Goal: Information Seeking & Learning: Learn about a topic

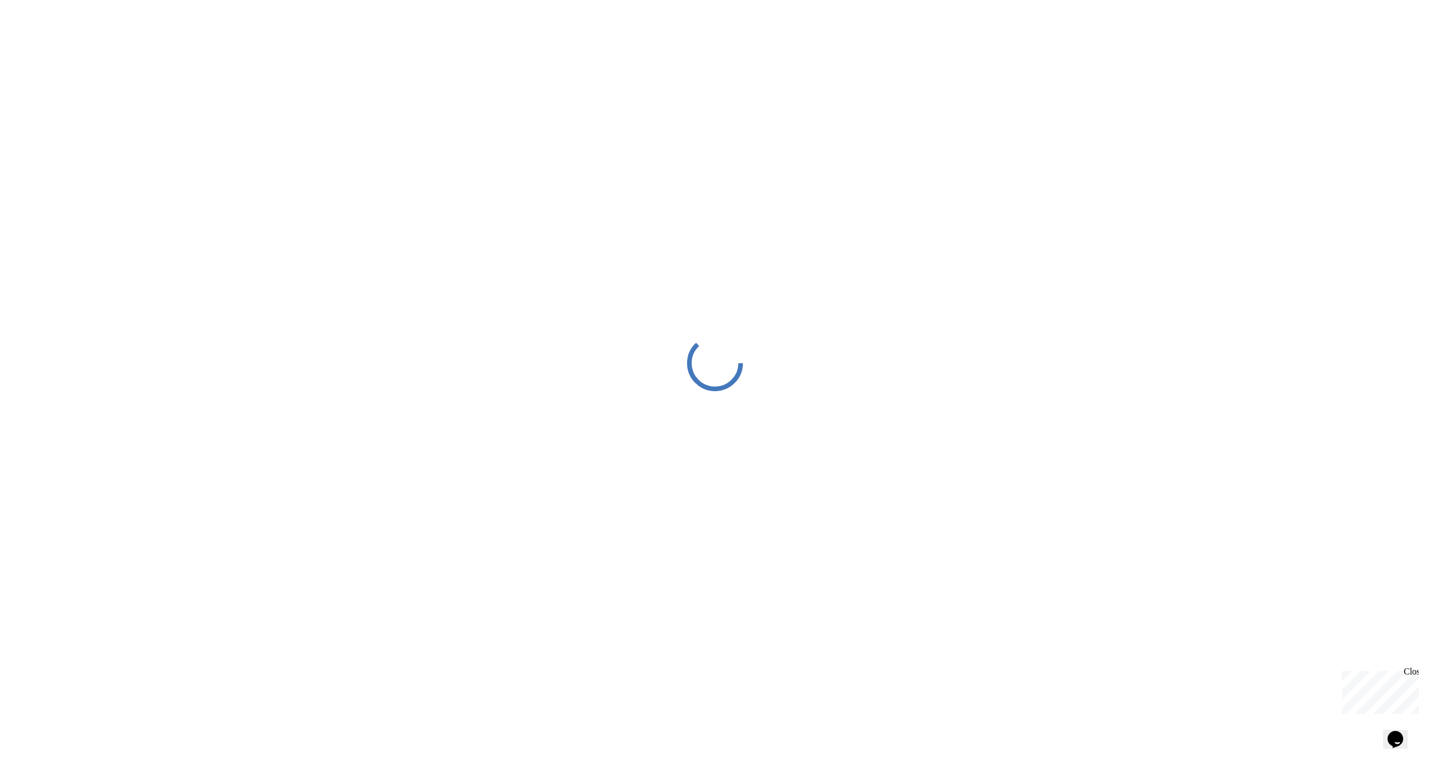
click at [1413, 671] on div "Close" at bounding box center [1411, 673] width 14 height 14
click at [1354, 647] on div at bounding box center [715, 363] width 1430 height 726
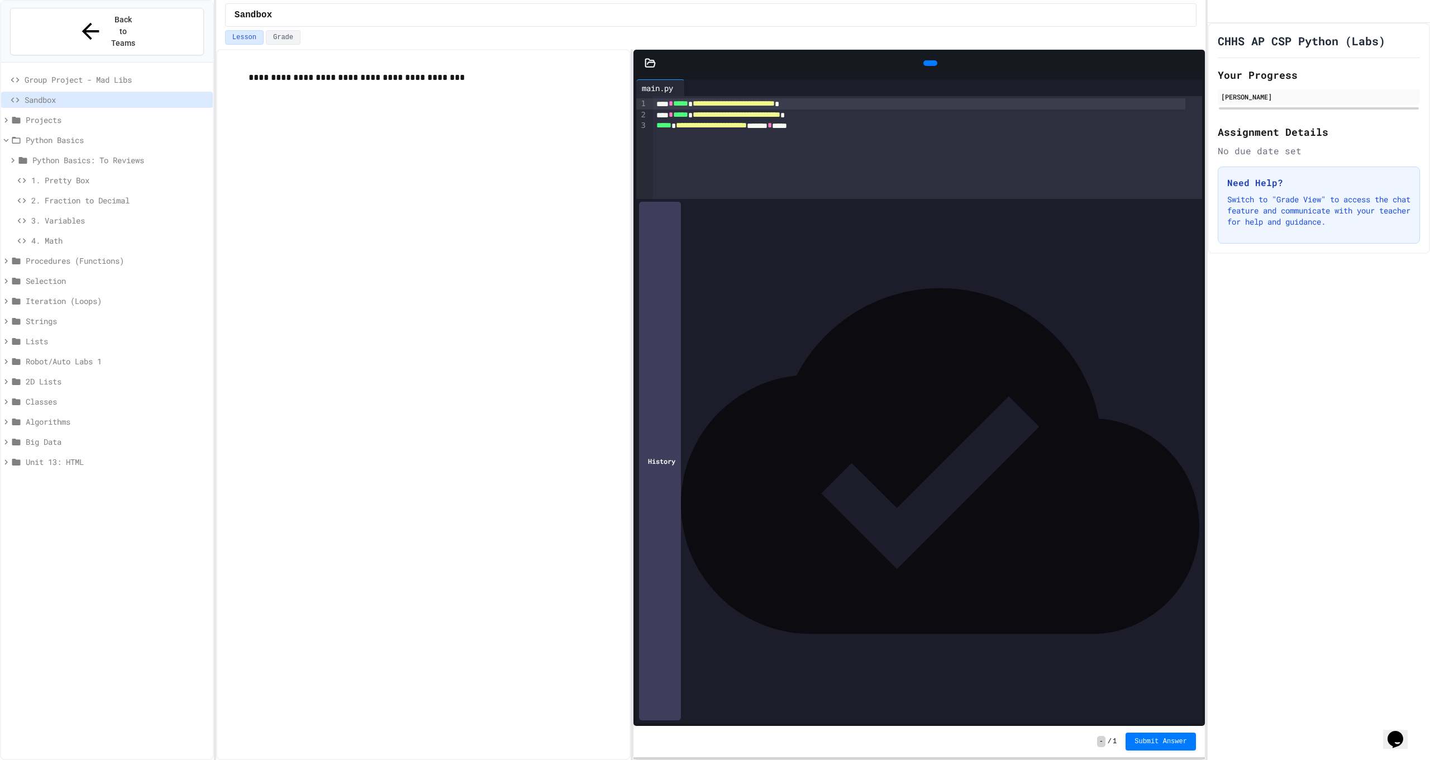
click at [941, 66] on div at bounding box center [930, 63] width 25 height 17
click at [929, 63] on icon at bounding box center [929, 63] width 0 height 0
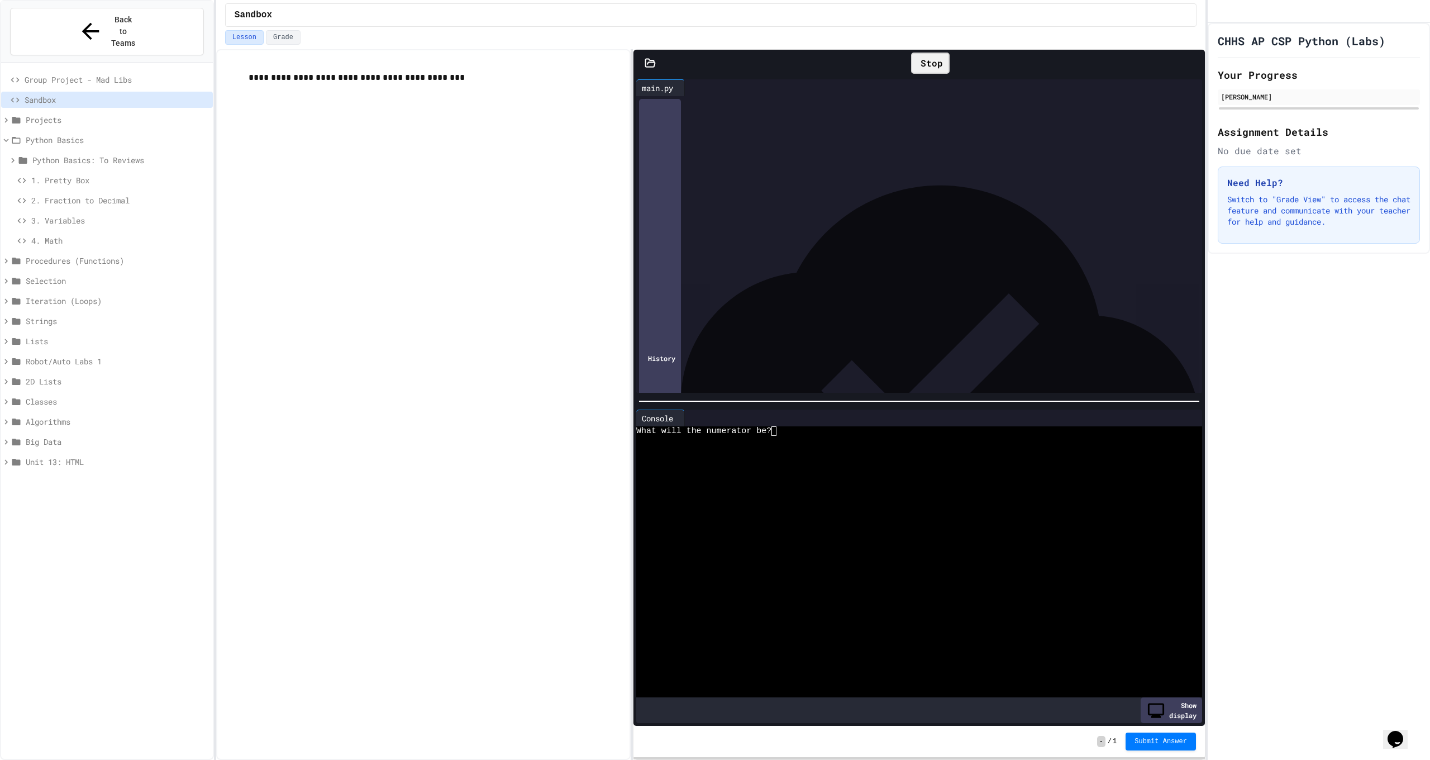
click at [95, 235] on span "4. Math" at bounding box center [119, 241] width 177 height 12
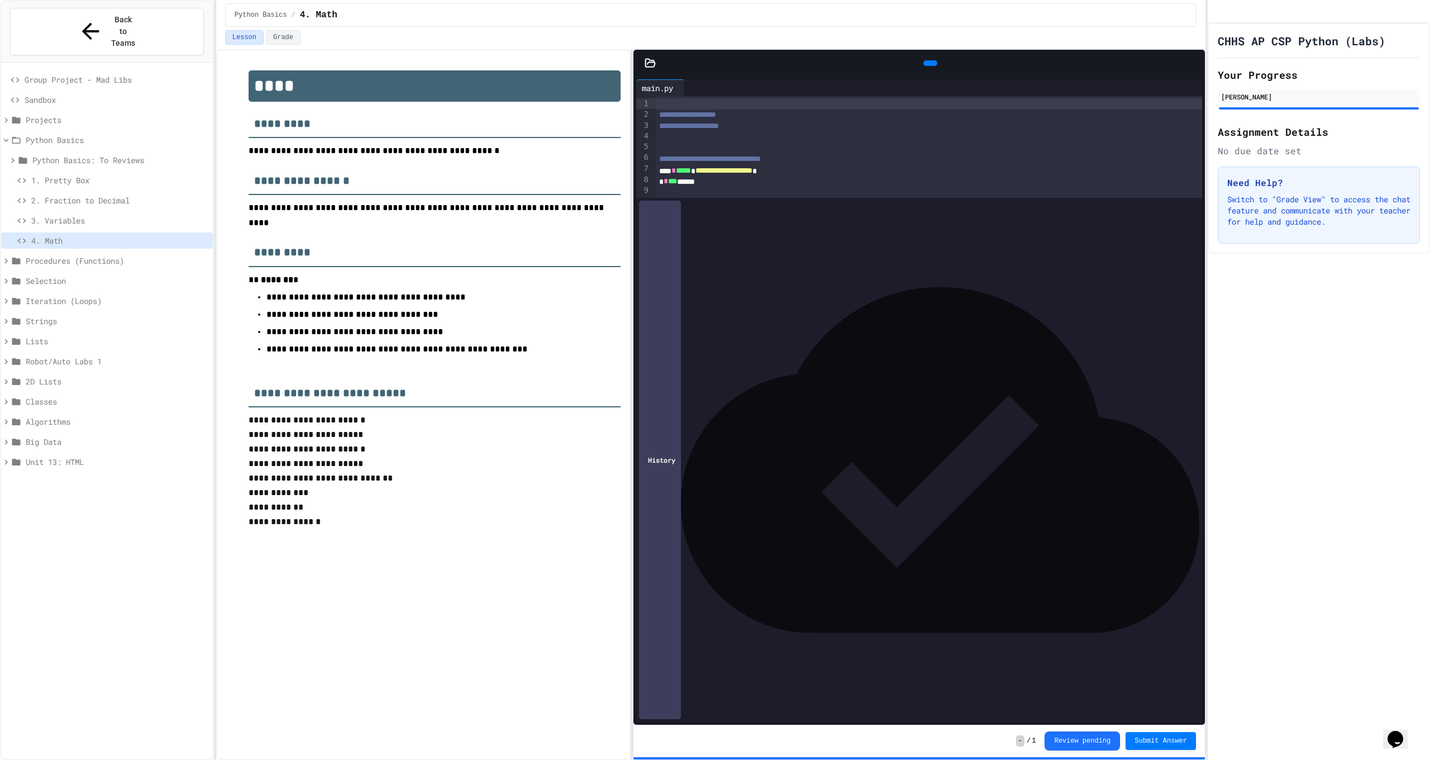
click at [126, 214] on span "3. Variables" at bounding box center [119, 220] width 177 height 12
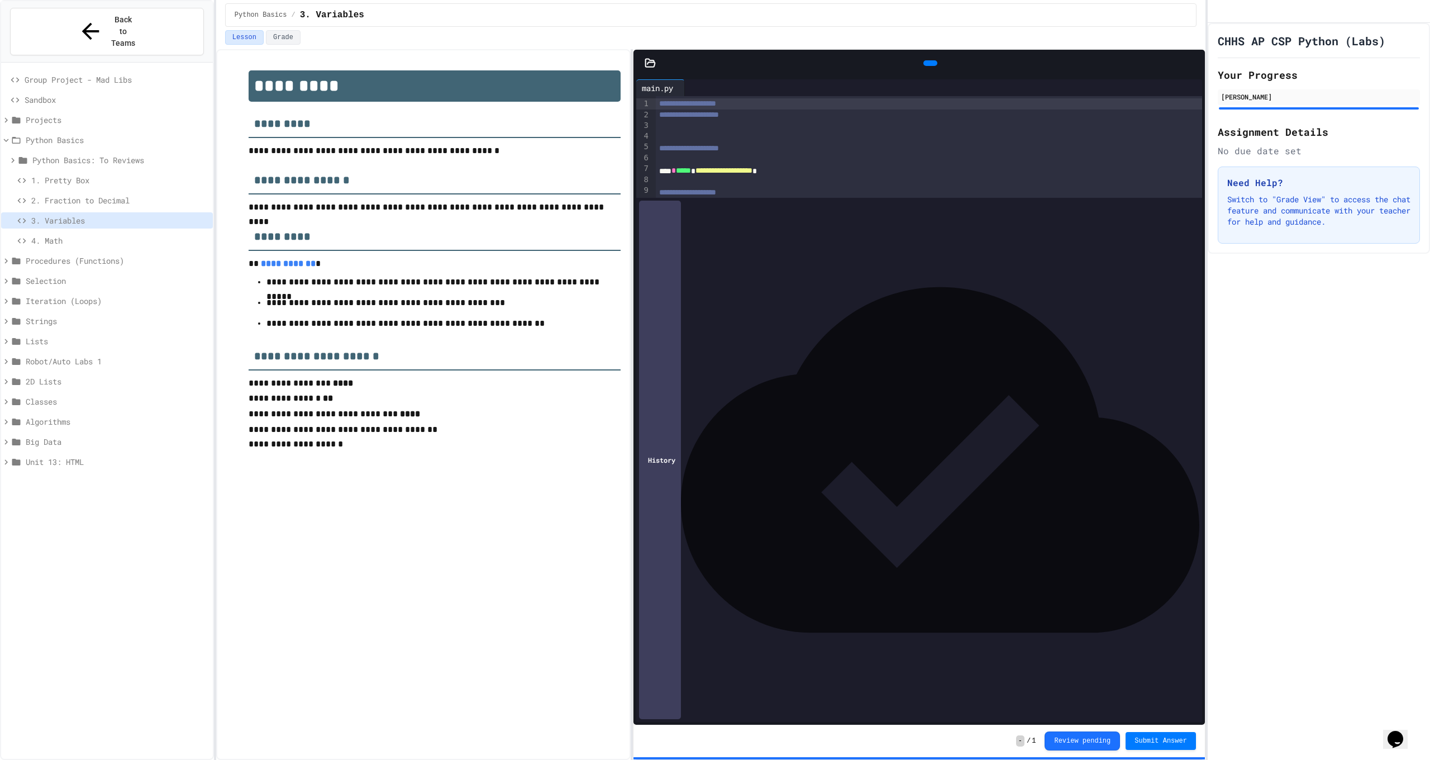
click at [132, 235] on span "4. Math" at bounding box center [119, 241] width 177 height 12
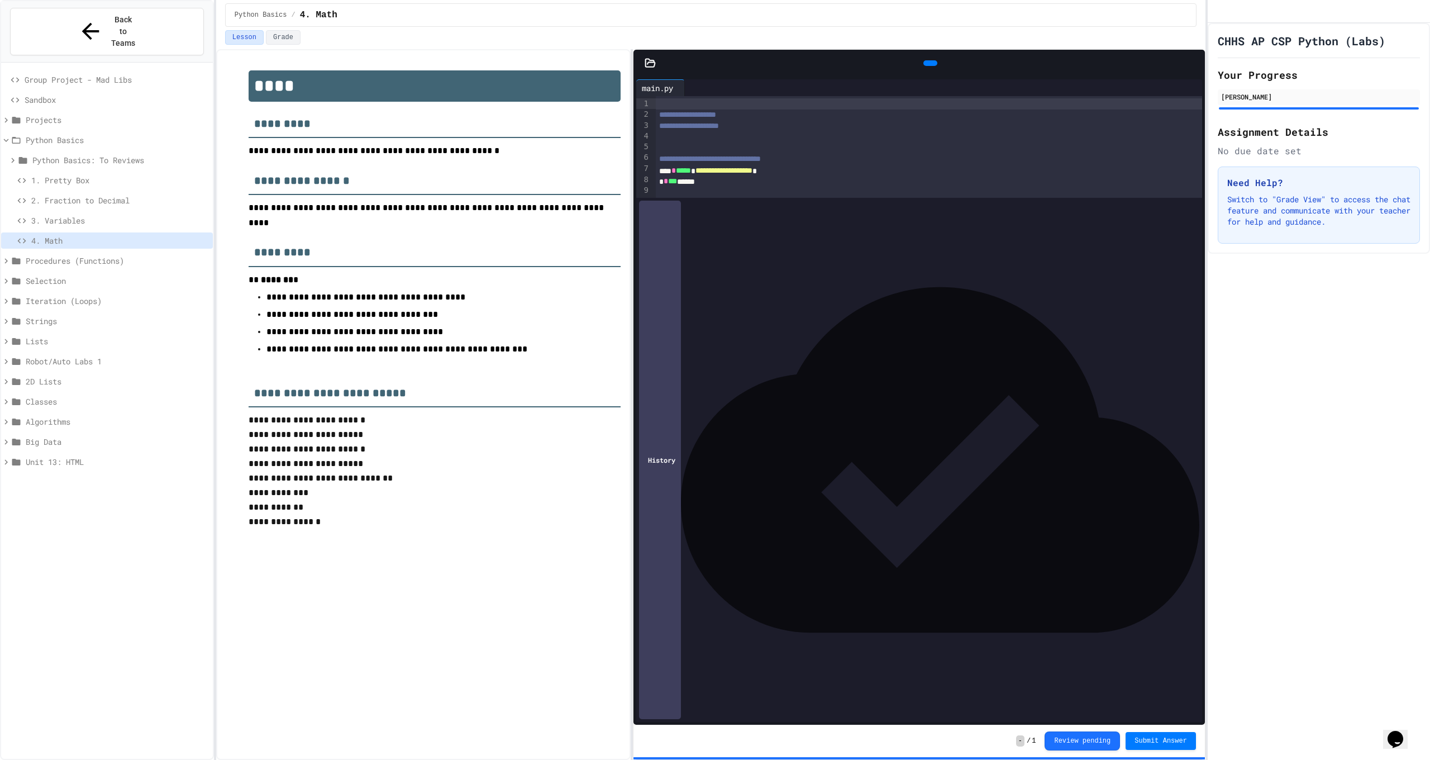
click at [130, 214] on span "3. Variables" at bounding box center [119, 220] width 177 height 12
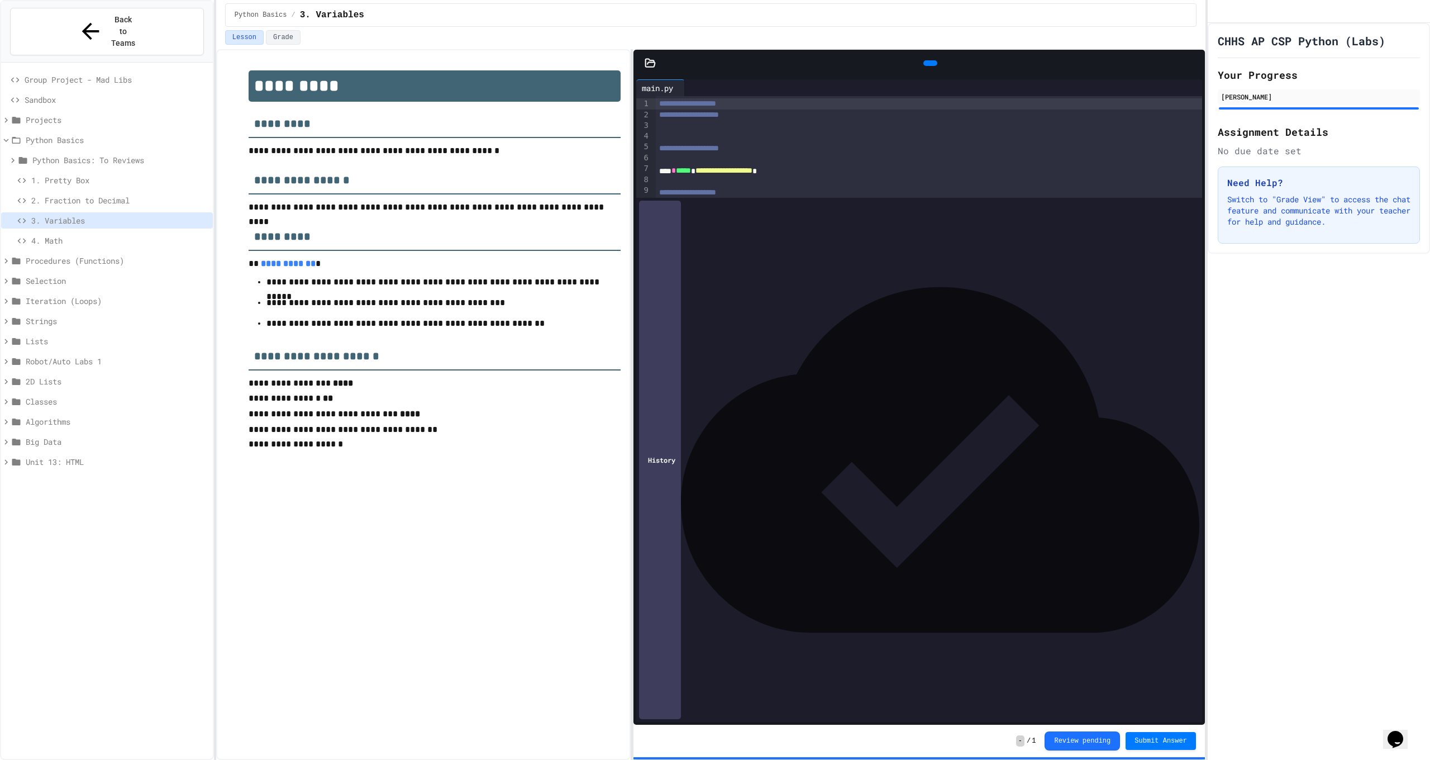
click at [128, 194] on span "2. Fraction to Decimal" at bounding box center [119, 200] width 177 height 12
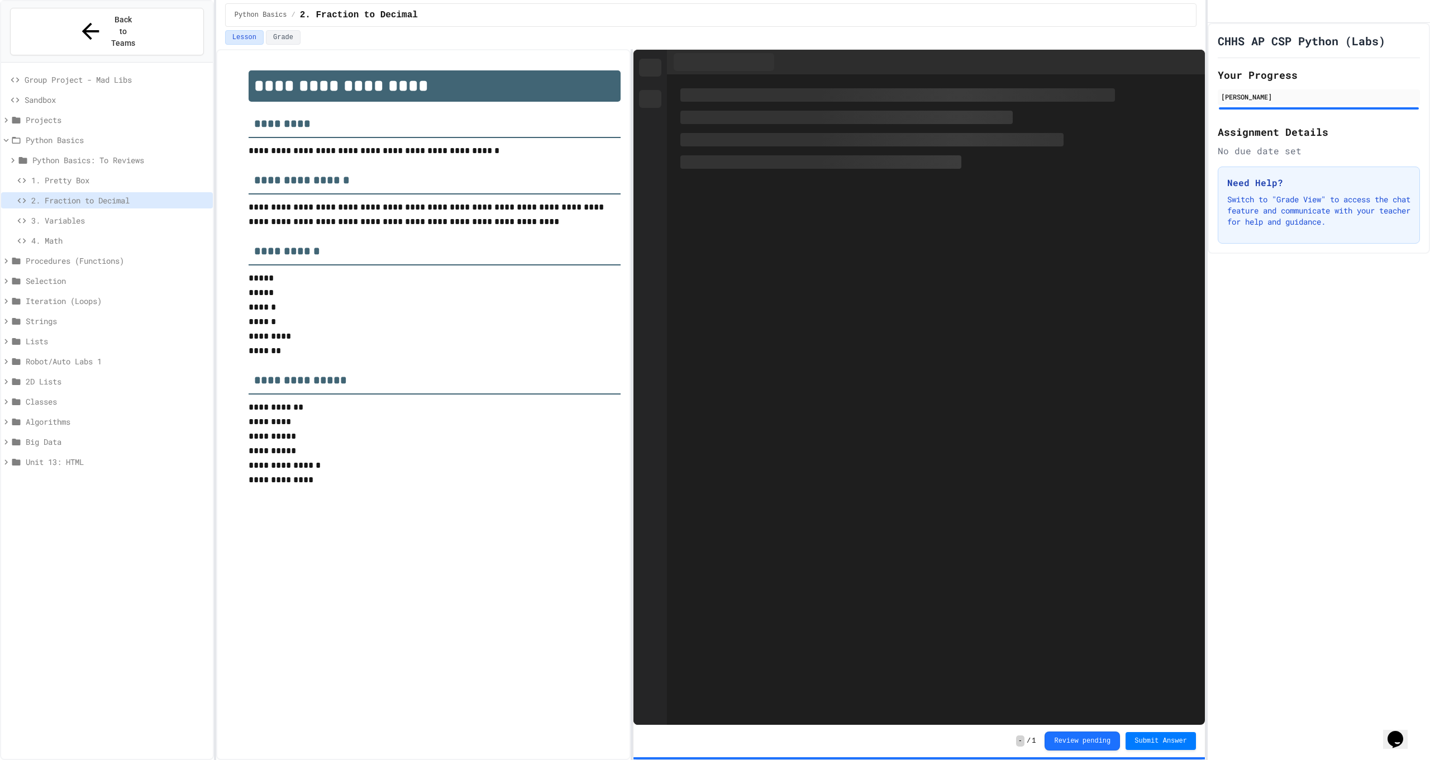
click at [130, 174] on span "1. Pretty Box" at bounding box center [119, 180] width 177 height 12
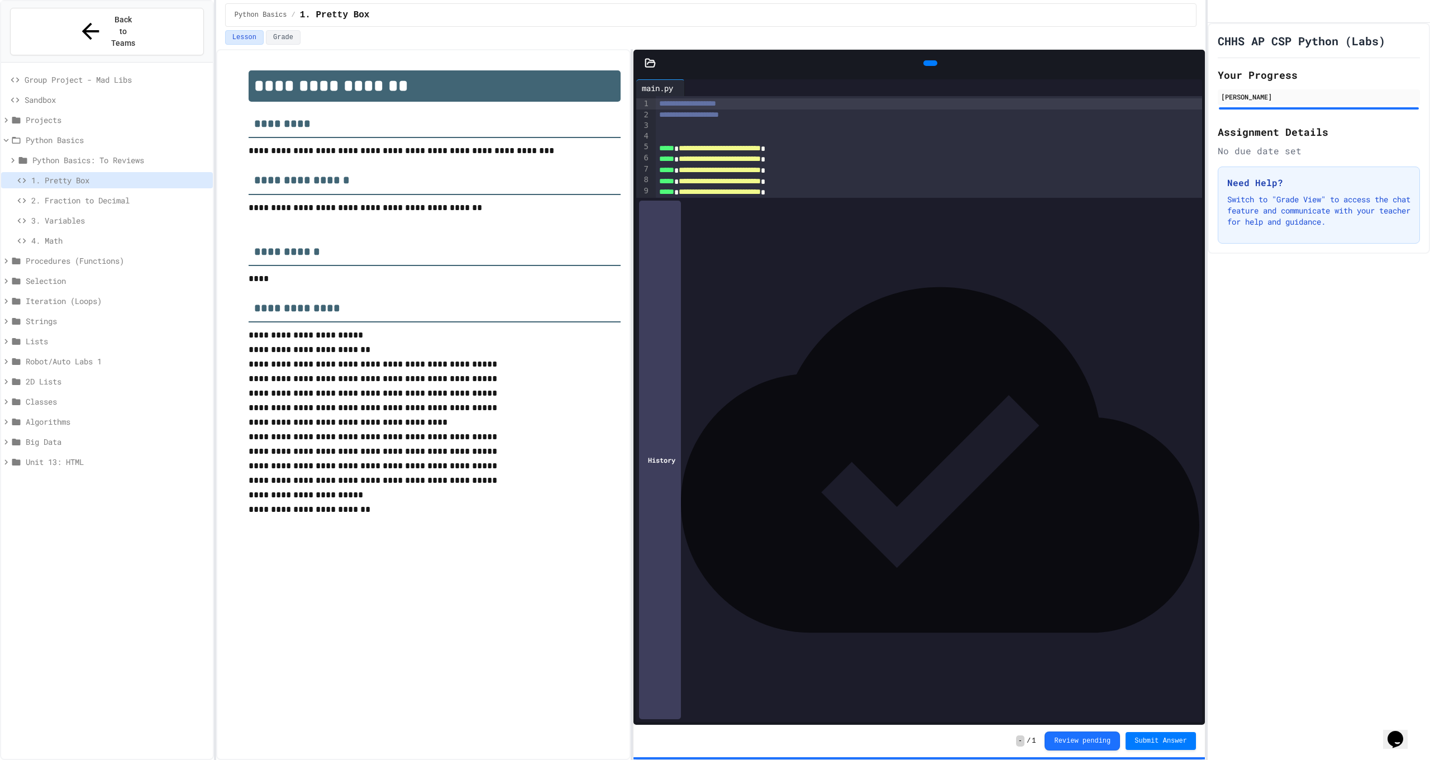
click at [930, 66] on div at bounding box center [930, 63] width 14 height 6
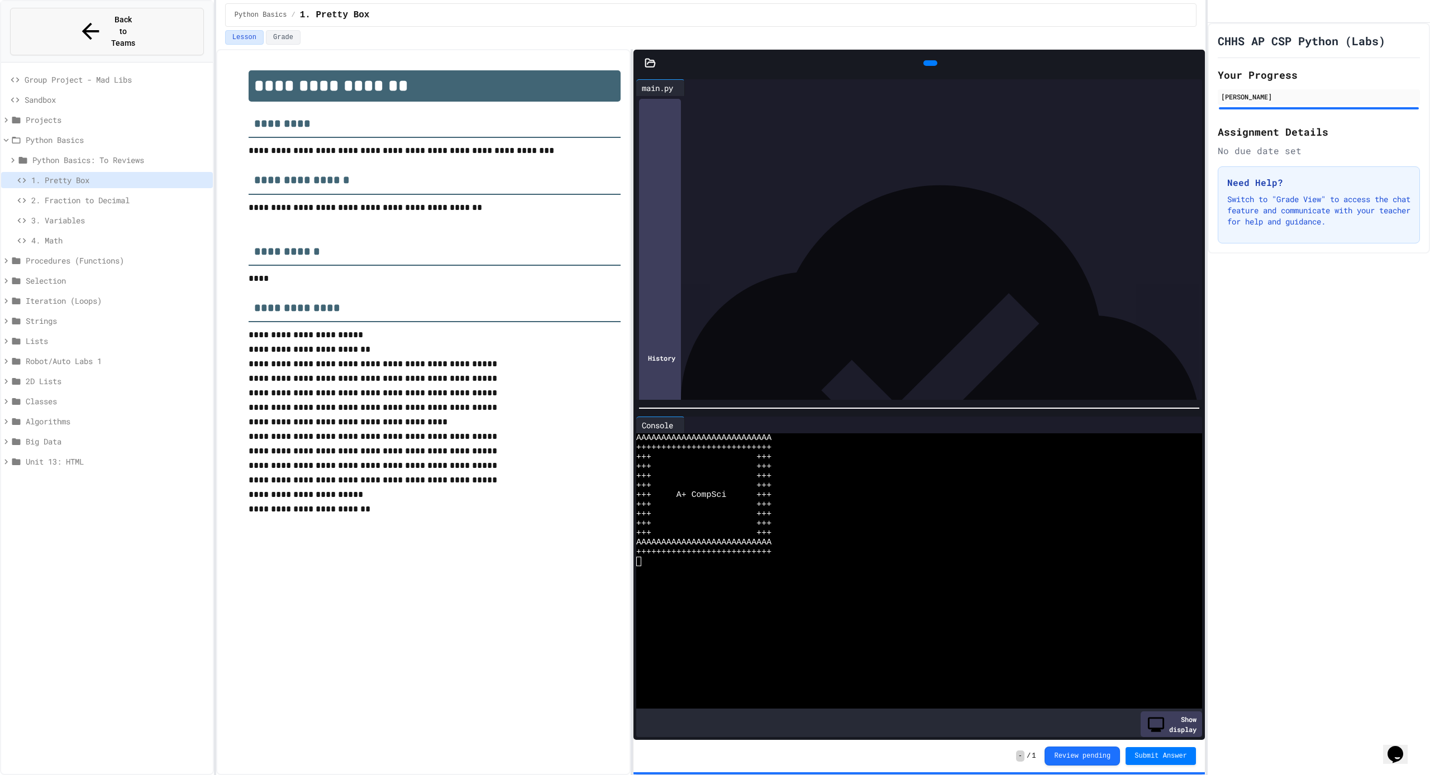
click at [110, 23] on span "Back to Teams" at bounding box center [123, 31] width 26 height 35
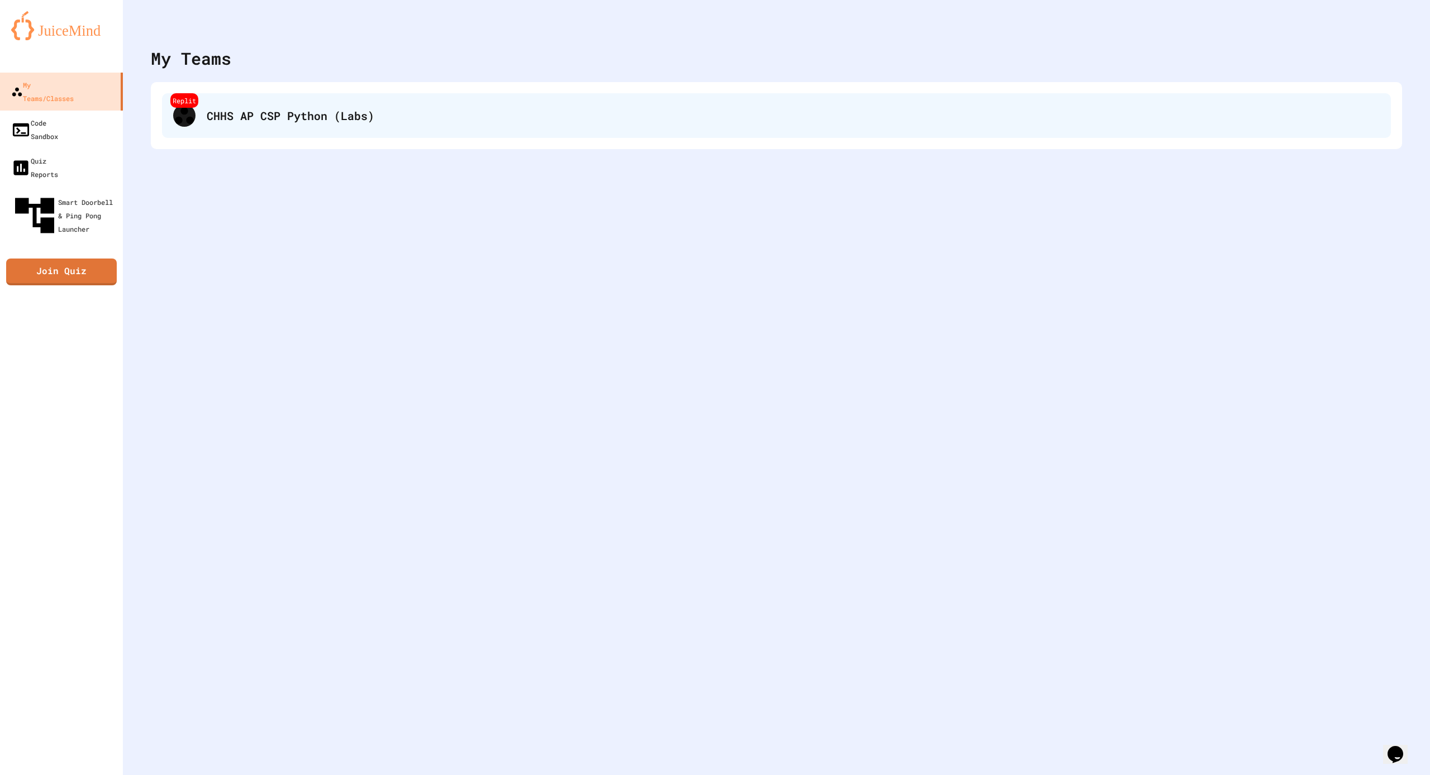
click at [302, 111] on div "CHHS AP CSP Python (Labs)" at bounding box center [793, 115] width 1173 height 17
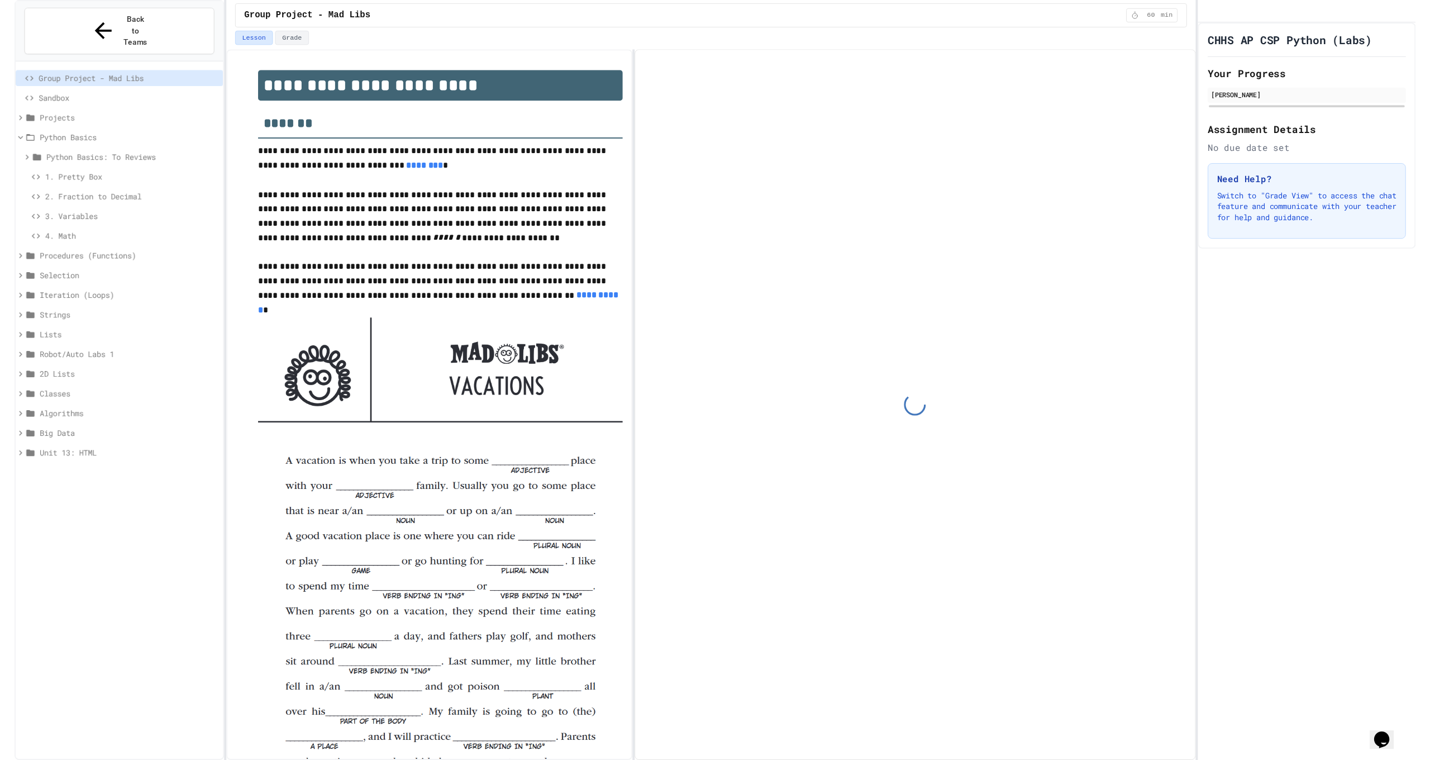
scroll to position [75, 0]
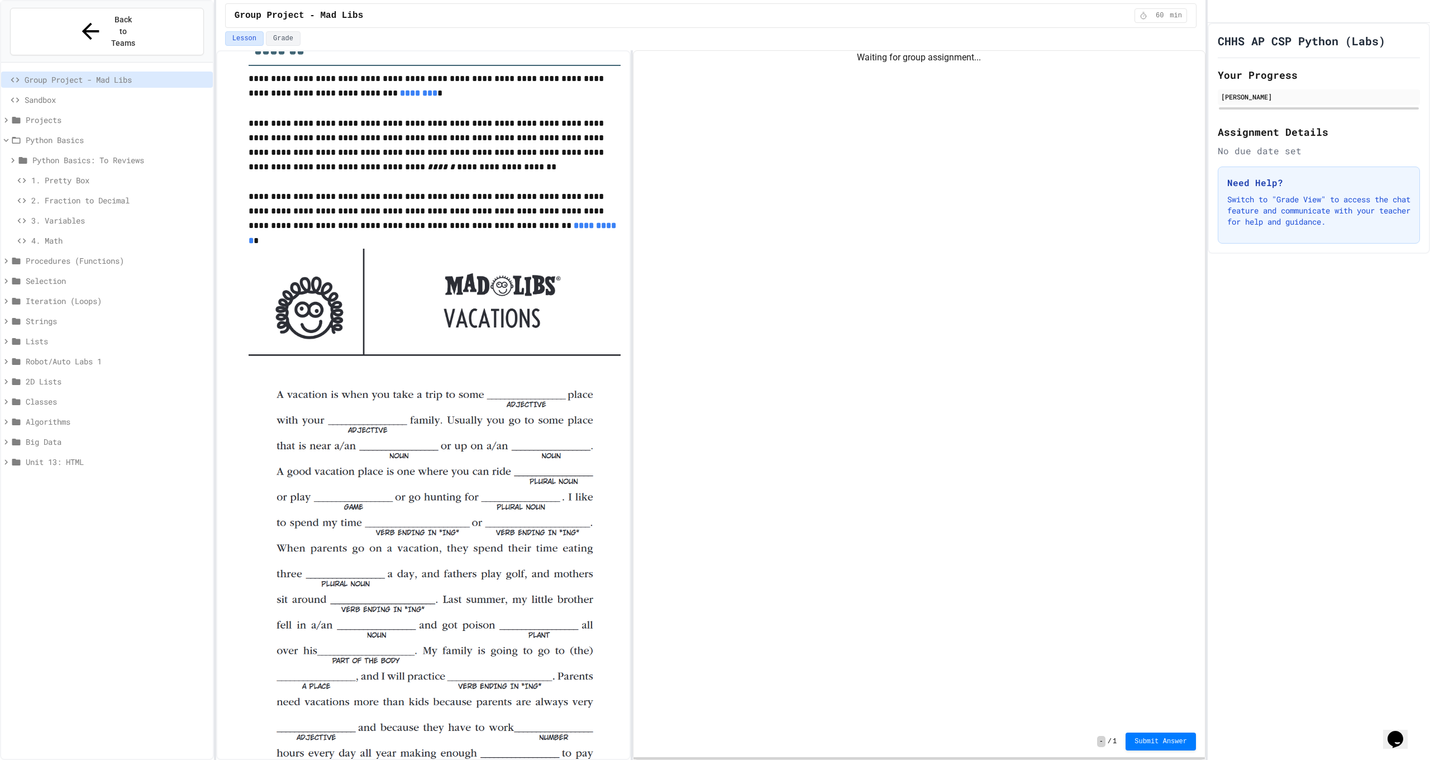
click at [117, 174] on span "1. Pretty Box" at bounding box center [119, 180] width 177 height 12
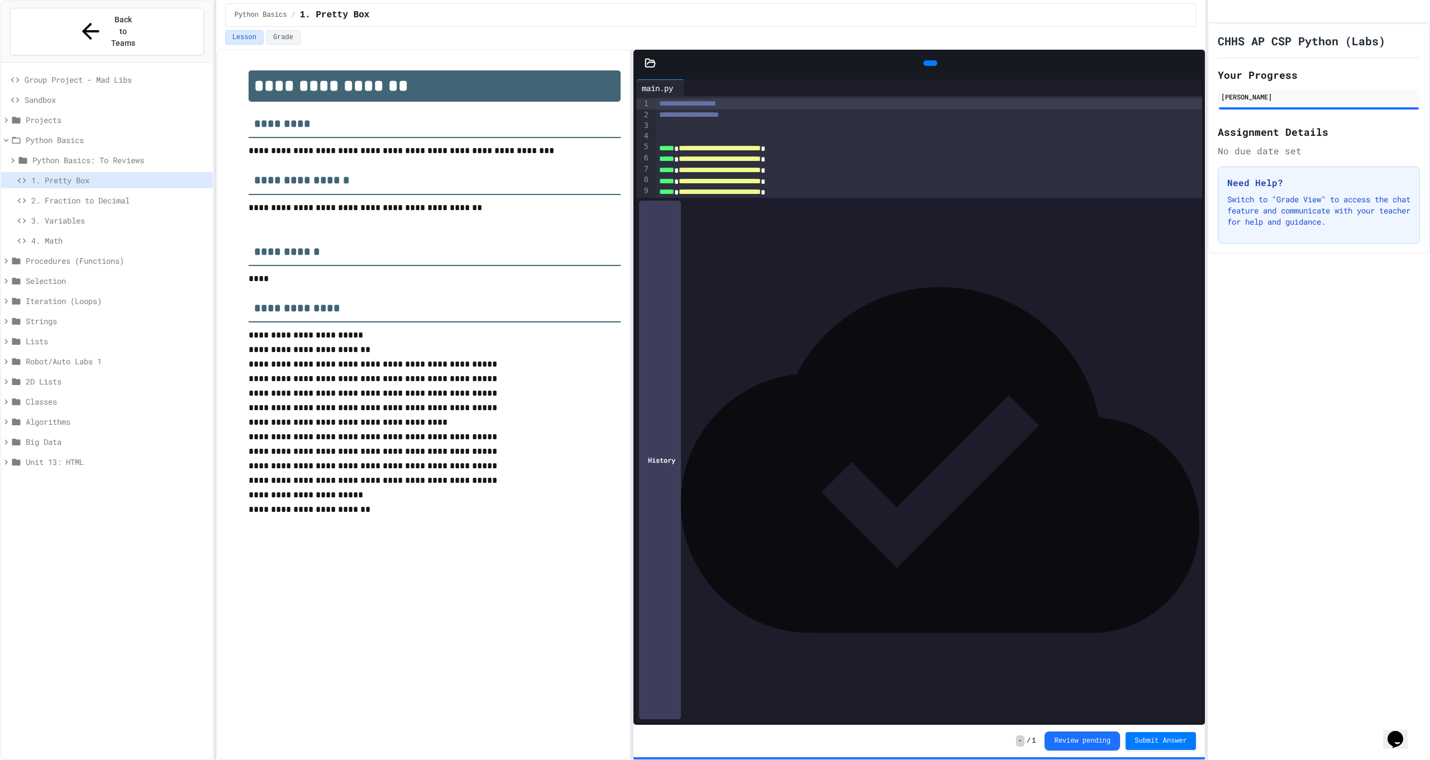
click at [929, 63] on icon at bounding box center [929, 63] width 0 height 0
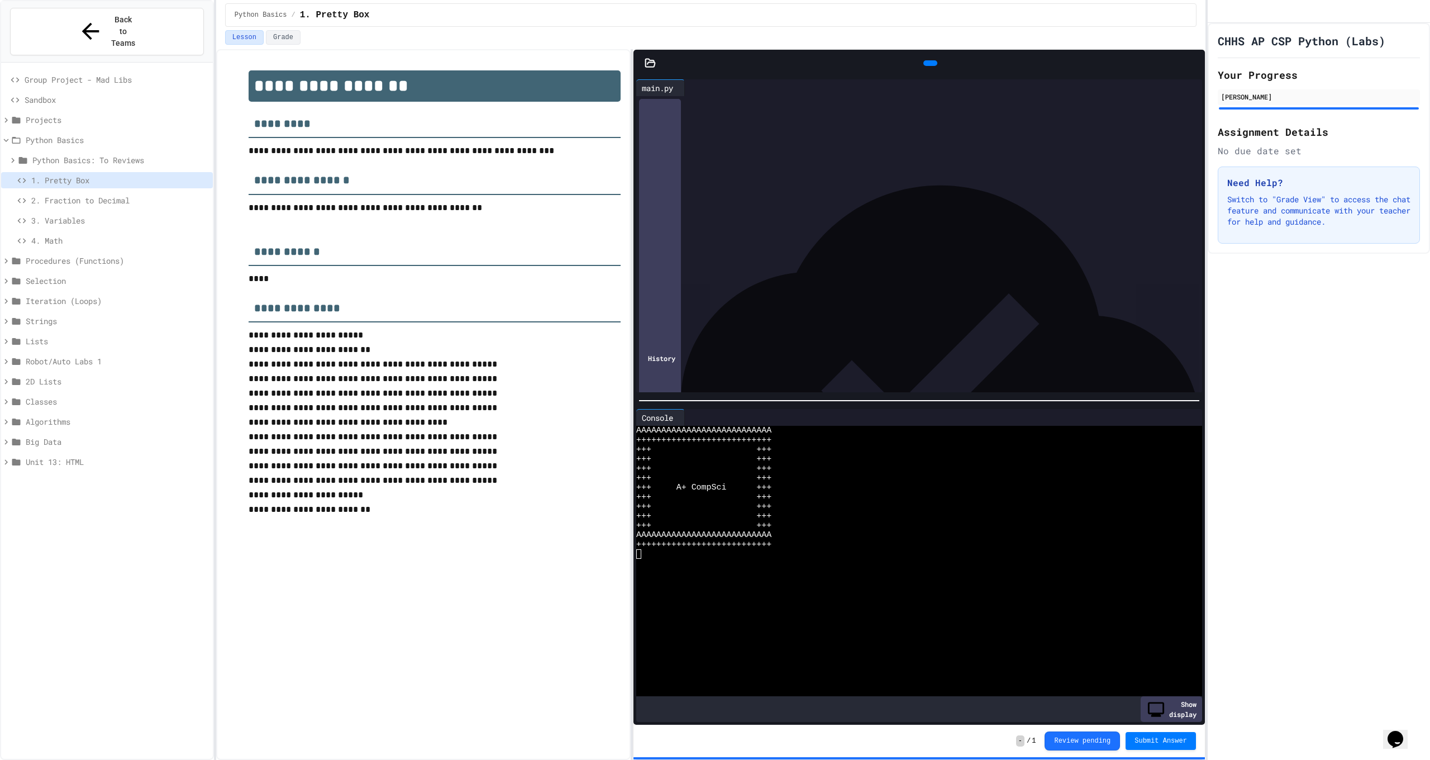
click at [840, 288] on div "**********" at bounding box center [929, 192] width 546 height 192
click at [77, 192] on div "2. Fraction to Decimal" at bounding box center [107, 200] width 212 height 16
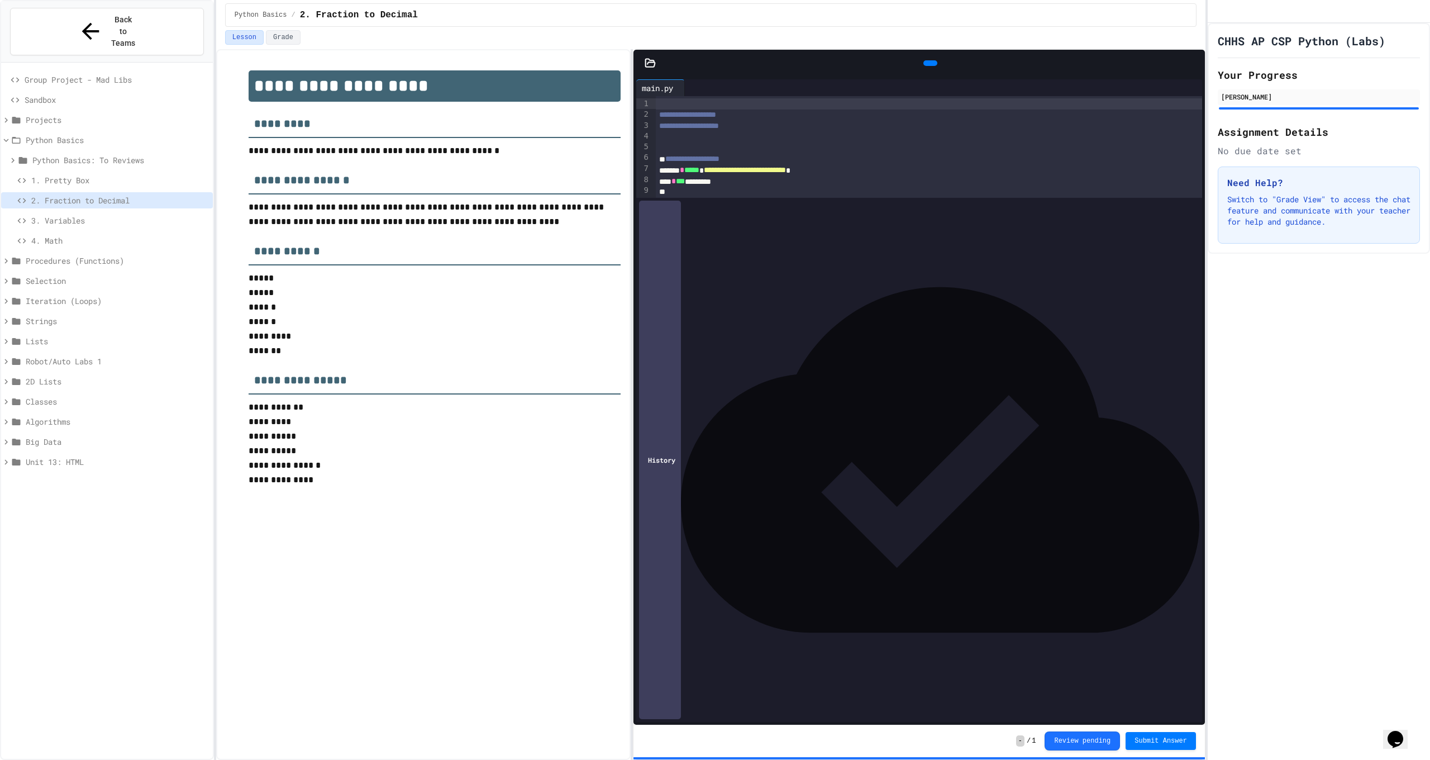
click at [929, 63] on icon at bounding box center [929, 63] width 0 height 0
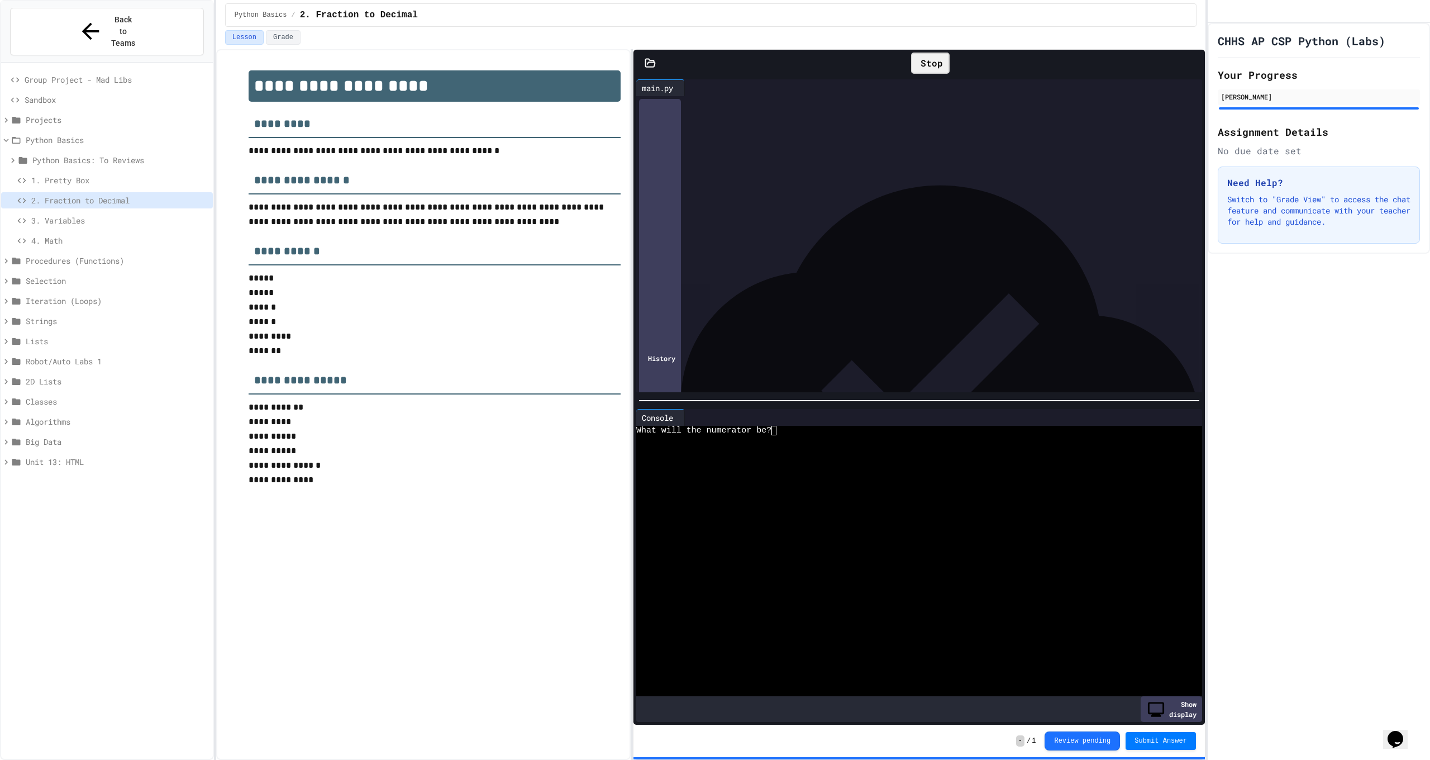
click at [809, 426] on div "What will the numerator be?" at bounding box center [910, 430] width 548 height 9
click at [99, 214] on span "3. Variables" at bounding box center [119, 220] width 177 height 12
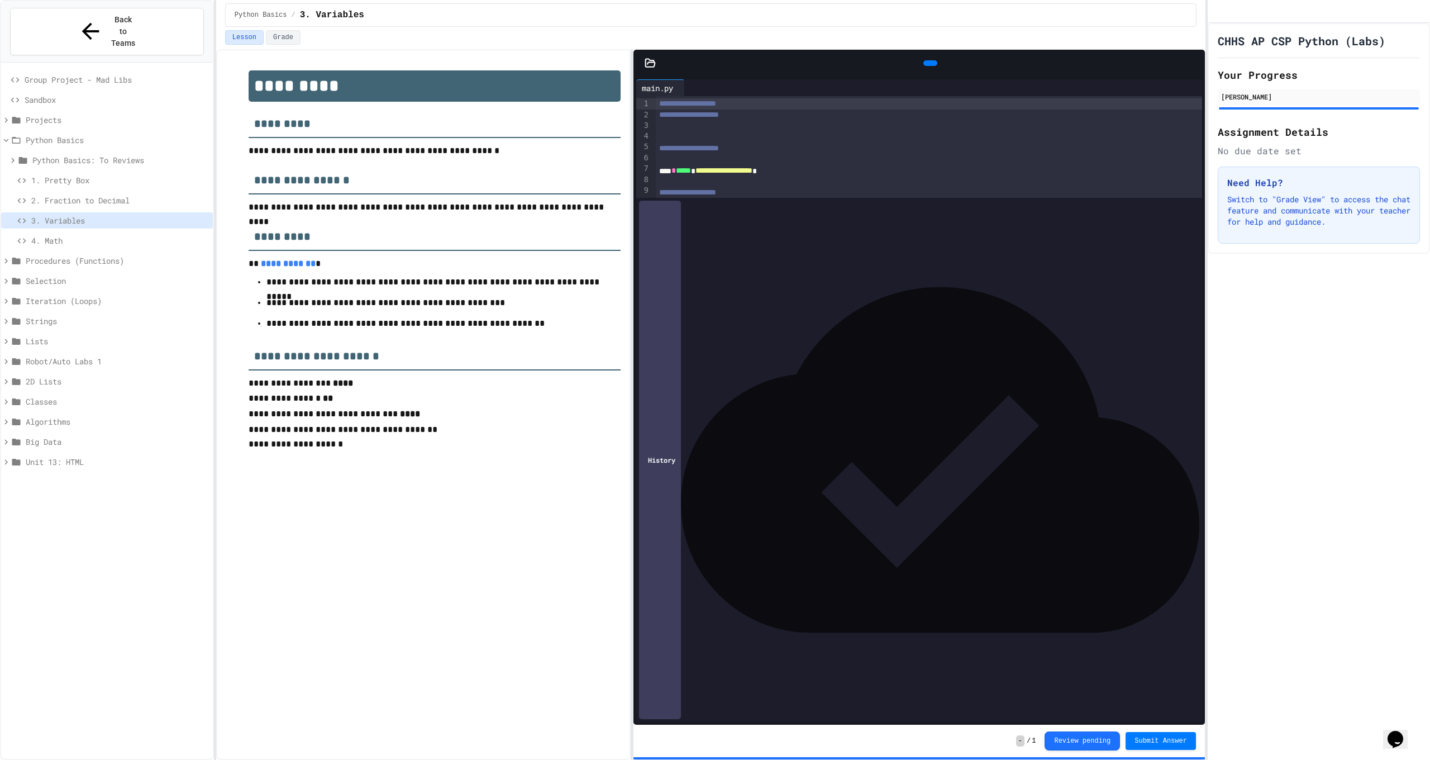
click at [932, 66] on div at bounding box center [930, 63] width 14 height 6
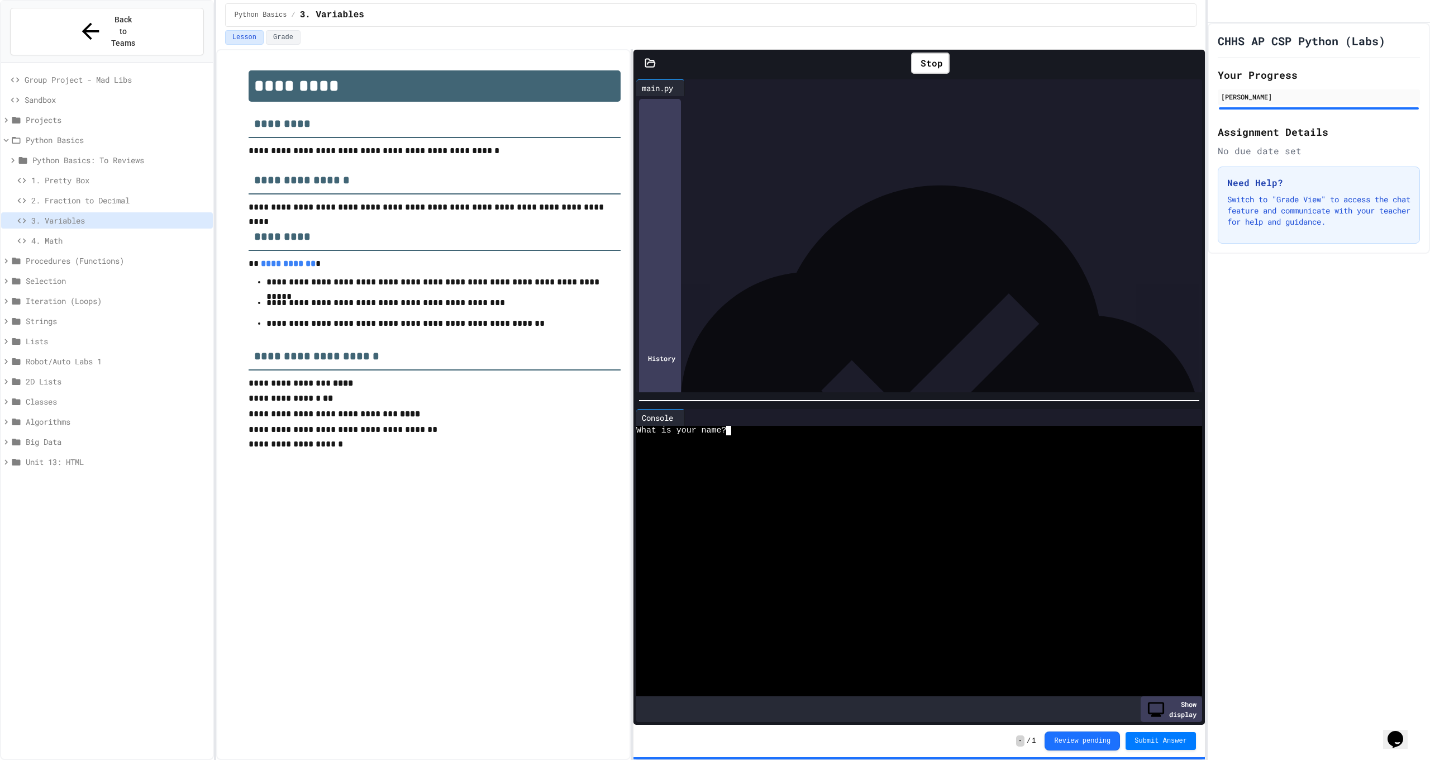
click at [785, 426] on div "What is your name?" at bounding box center [910, 430] width 548 height 9
type textarea "*"
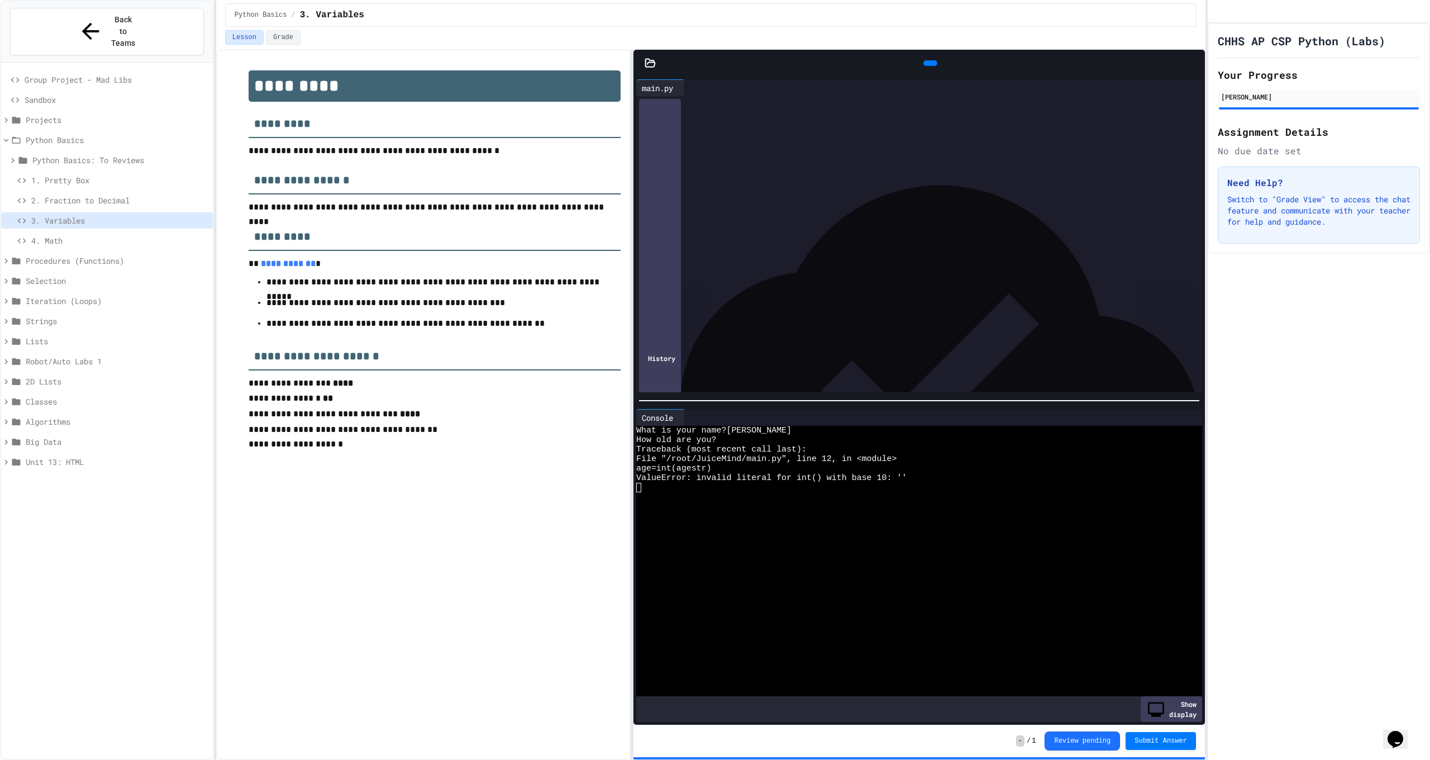
click at [929, 63] on icon at bounding box center [929, 63] width 0 height 0
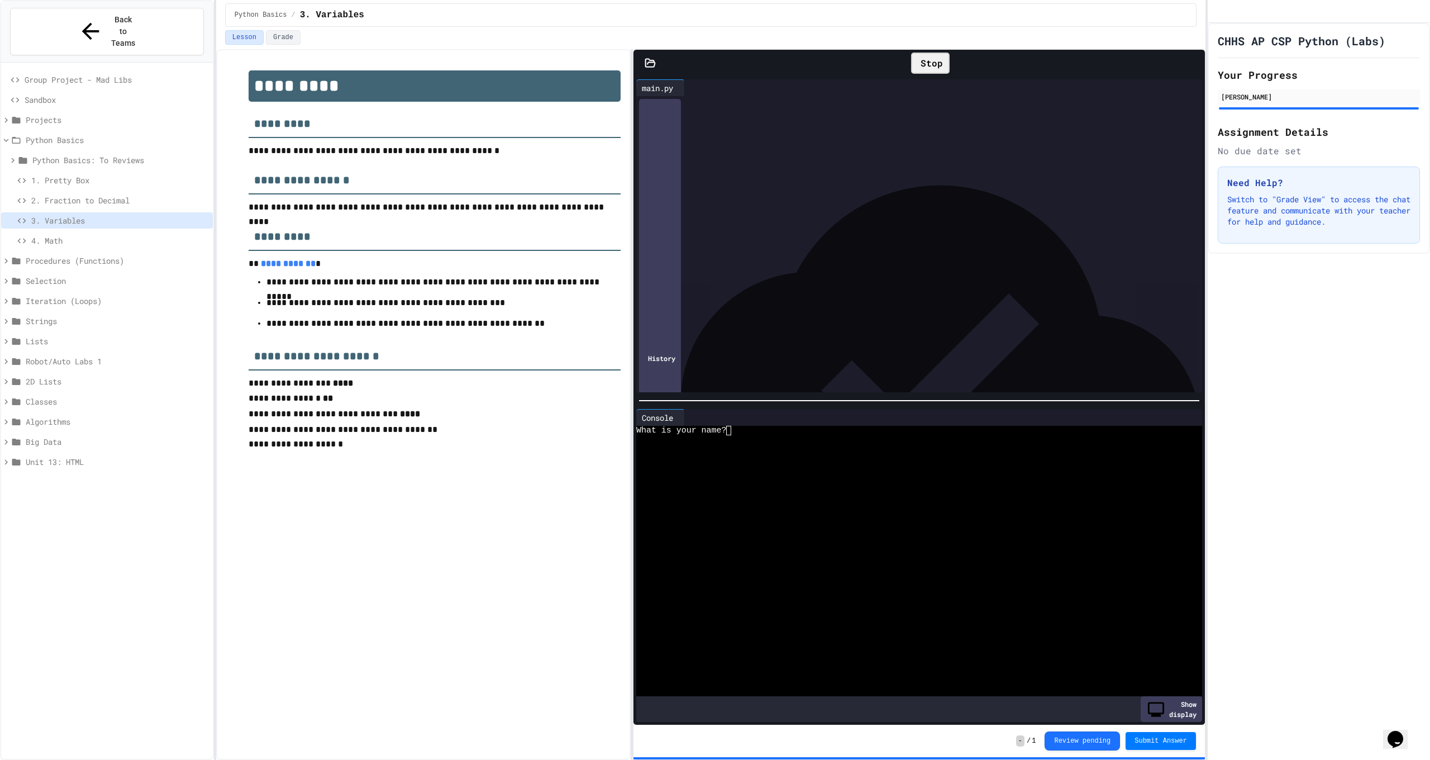
click at [795, 435] on div at bounding box center [910, 439] width 548 height 9
type textarea "*"
click at [132, 232] on div "4. Math" at bounding box center [107, 242] width 212 height 20
click at [136, 232] on div "4. Math" at bounding box center [107, 240] width 212 height 16
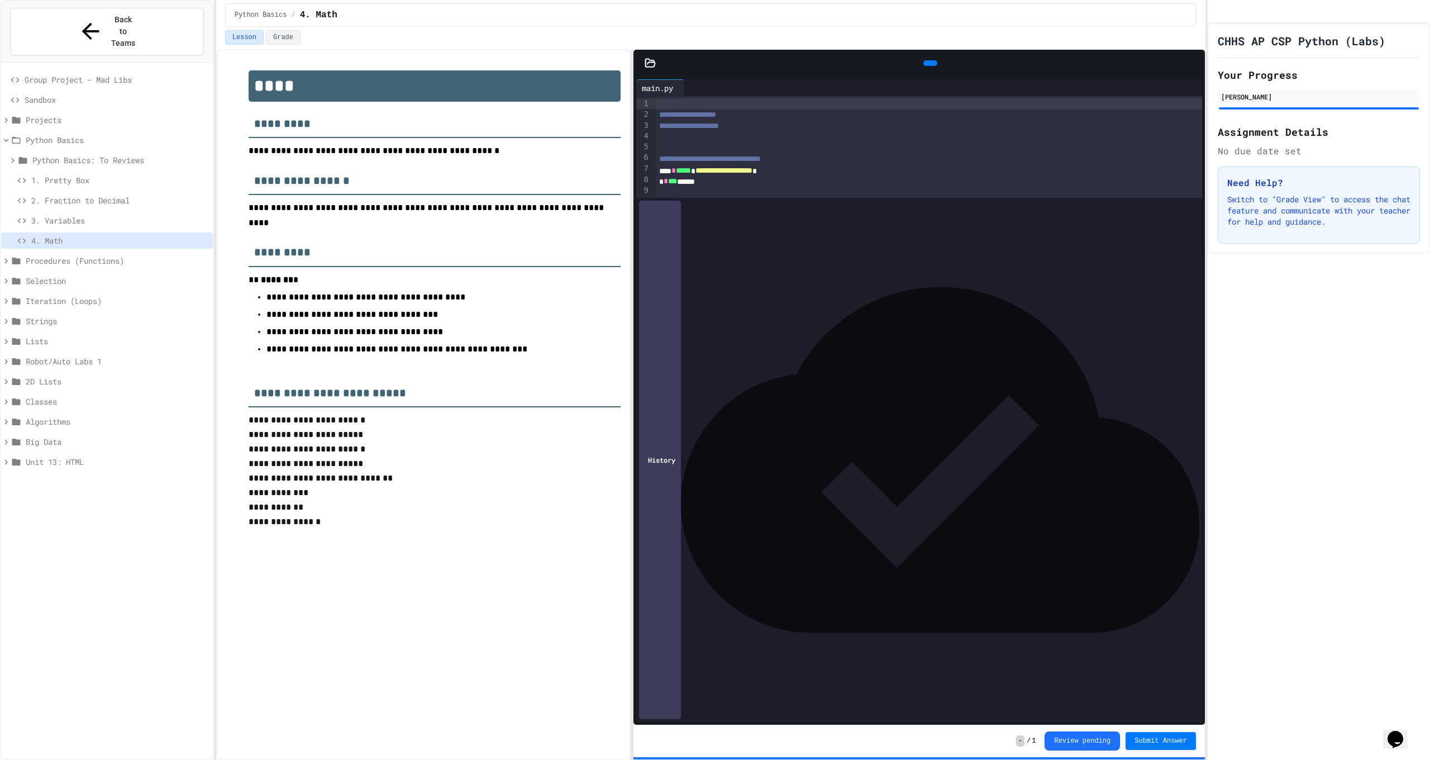
click at [930, 9] on div "Python Basics / 4. Math" at bounding box center [710, 14] width 971 height 23
click at [932, 60] on div at bounding box center [930, 63] width 14 height 6
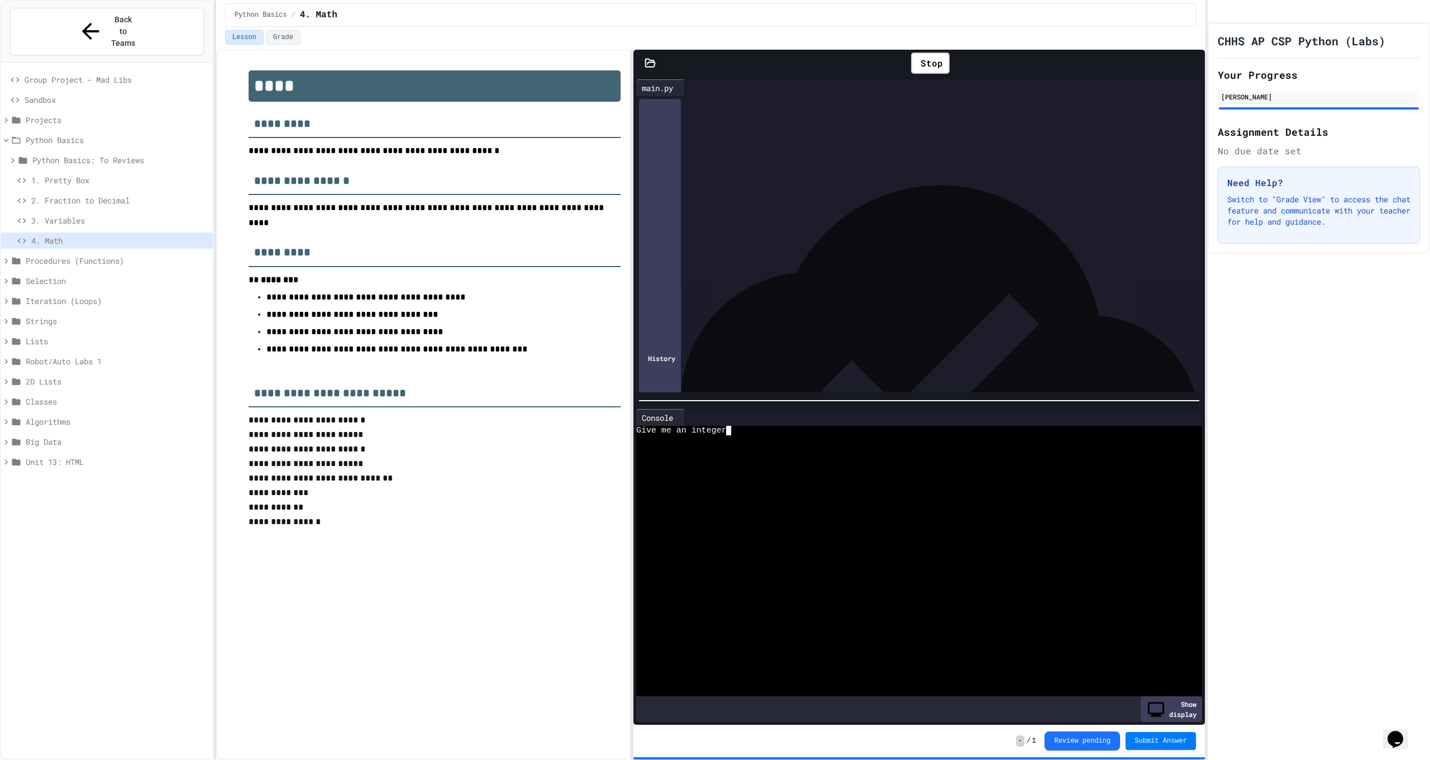
click at [791, 426] on div "Give me an integer" at bounding box center [910, 430] width 548 height 9
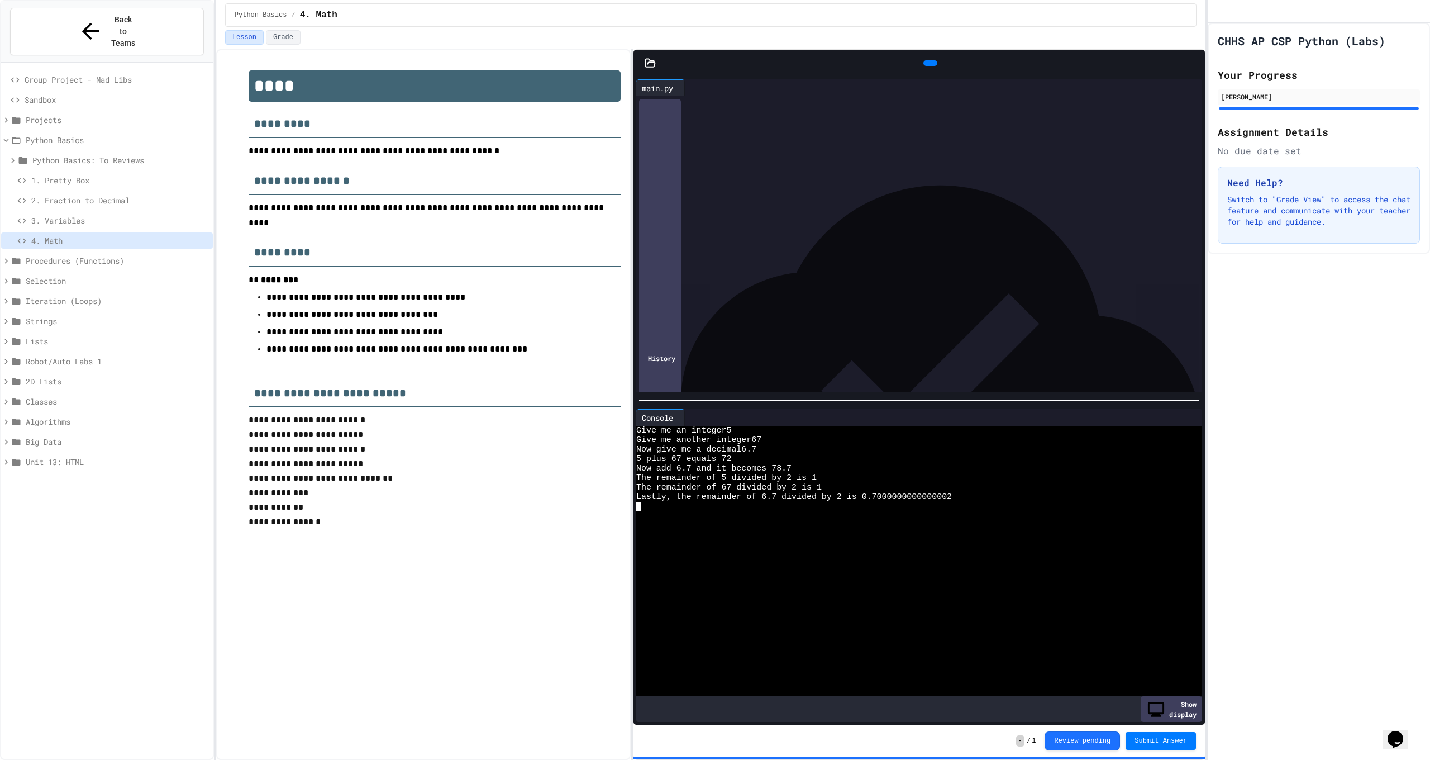
scroll to position [228, 0]
click at [145, 194] on span "2. Fraction to Decimal" at bounding box center [119, 200] width 177 height 12
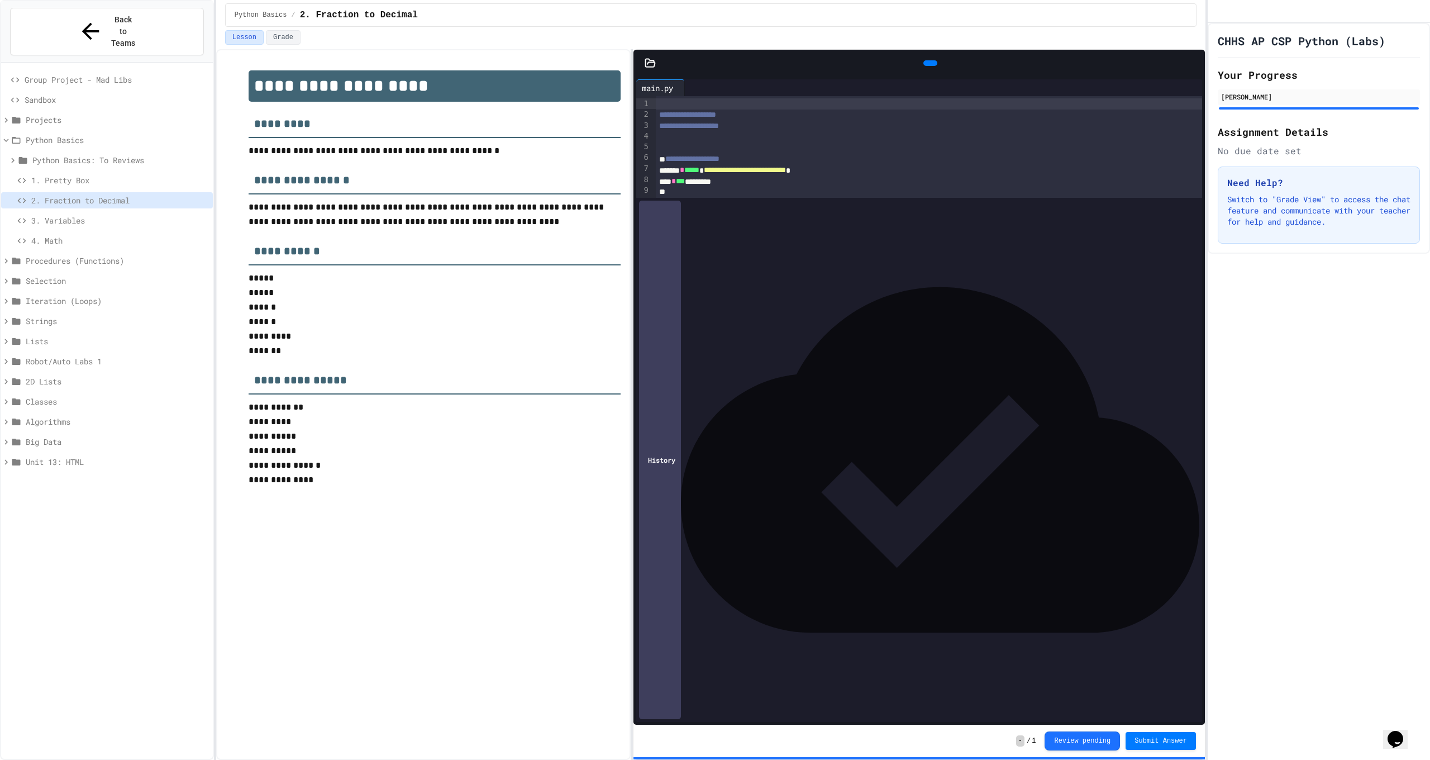
click at [929, 63] on icon at bounding box center [929, 63] width 0 height 0
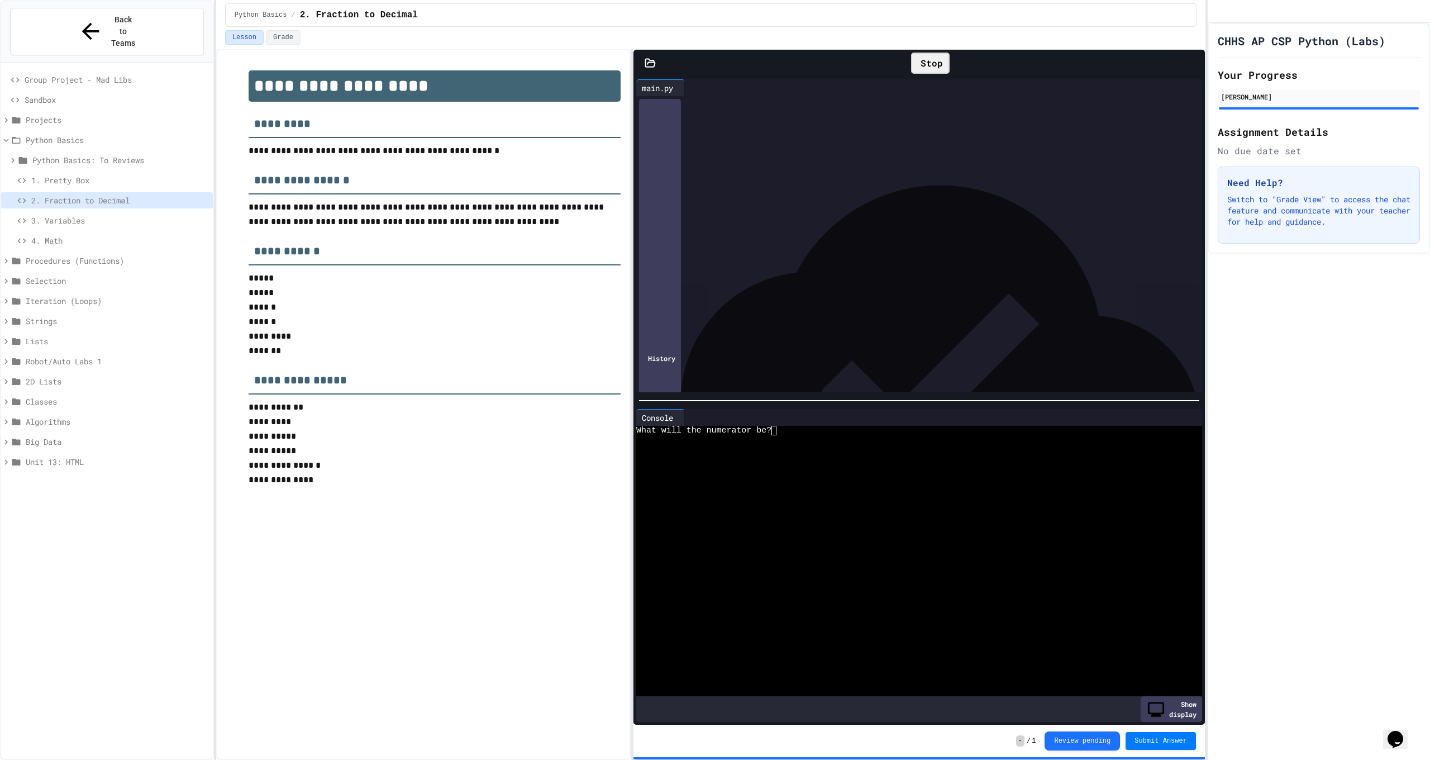
click at [840, 419] on div at bounding box center [938, 417] width 506 height 17
click at [788, 435] on div at bounding box center [910, 439] width 548 height 9
click at [103, 235] on span "4. Math" at bounding box center [119, 241] width 177 height 12
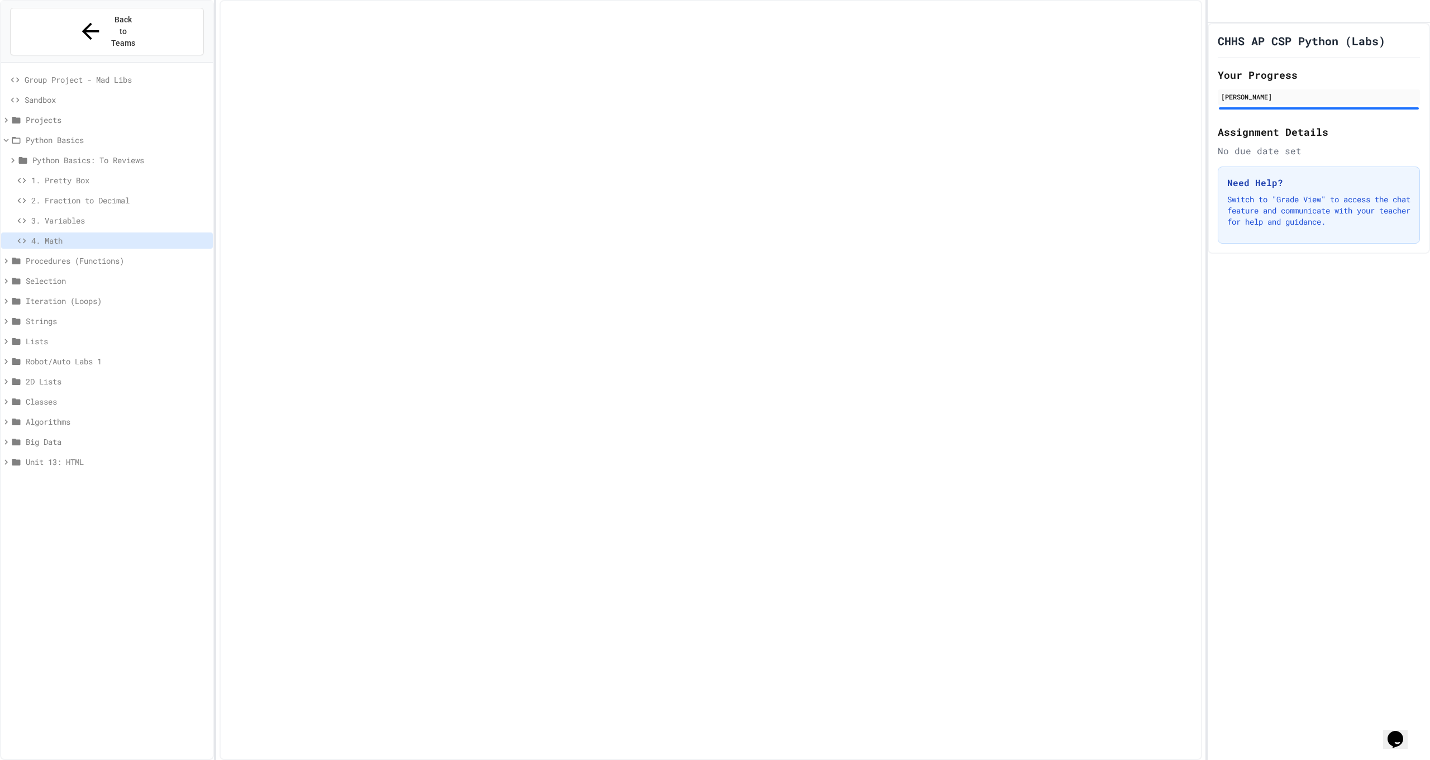
click at [122, 214] on span "3. Variables" at bounding box center [119, 220] width 177 height 12
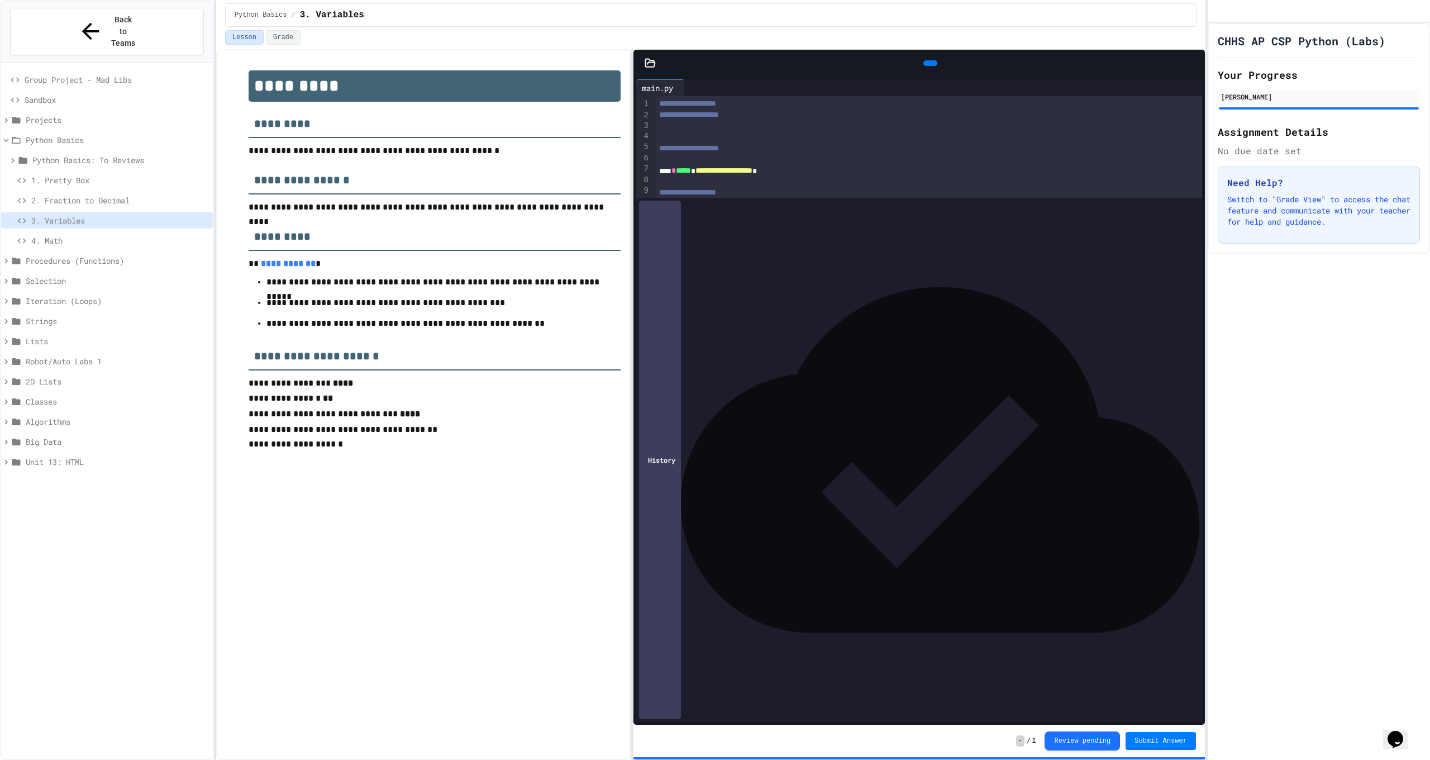
drag, startPoint x: 662, startPoint y: 333, endPoint x: 721, endPoint y: 331, distance: 58.1
click at [721, 331] on div "**********" at bounding box center [920, 336] width 529 height 11
click at [661, 335] on span "*****" at bounding box center [666, 336] width 15 height 8
click at [41, 94] on span "Sandbox" at bounding box center [117, 100] width 184 height 12
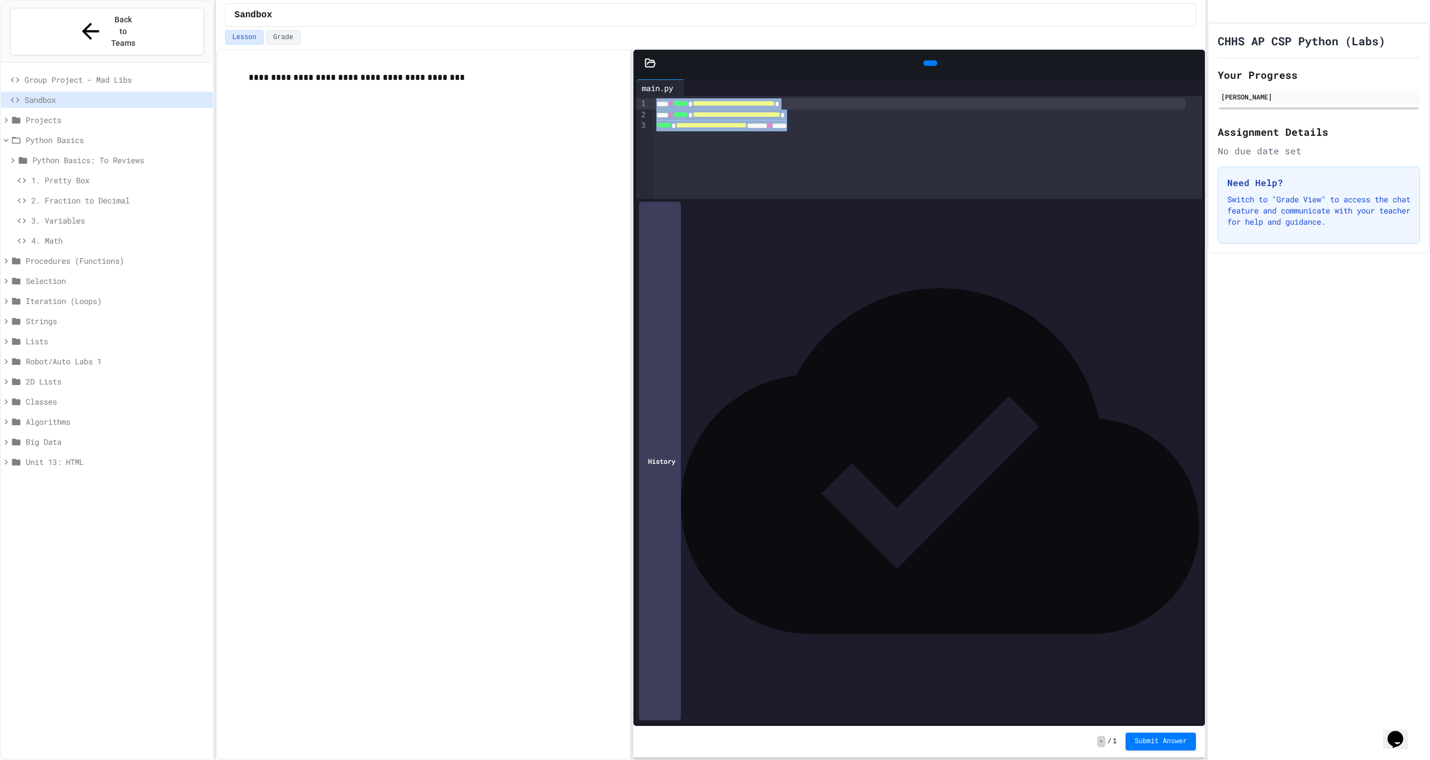
drag, startPoint x: 946, startPoint y: 137, endPoint x: 655, endPoint y: 97, distance: 293.8
click at [655, 97] on div "**********" at bounding box center [927, 147] width 548 height 103
click at [37, 114] on span "Projects" at bounding box center [117, 120] width 183 height 12
click at [54, 192] on div "Python Basics: To Reviews" at bounding box center [107, 202] width 212 height 20
click at [58, 212] on div "1. Pretty Box" at bounding box center [107, 220] width 212 height 16
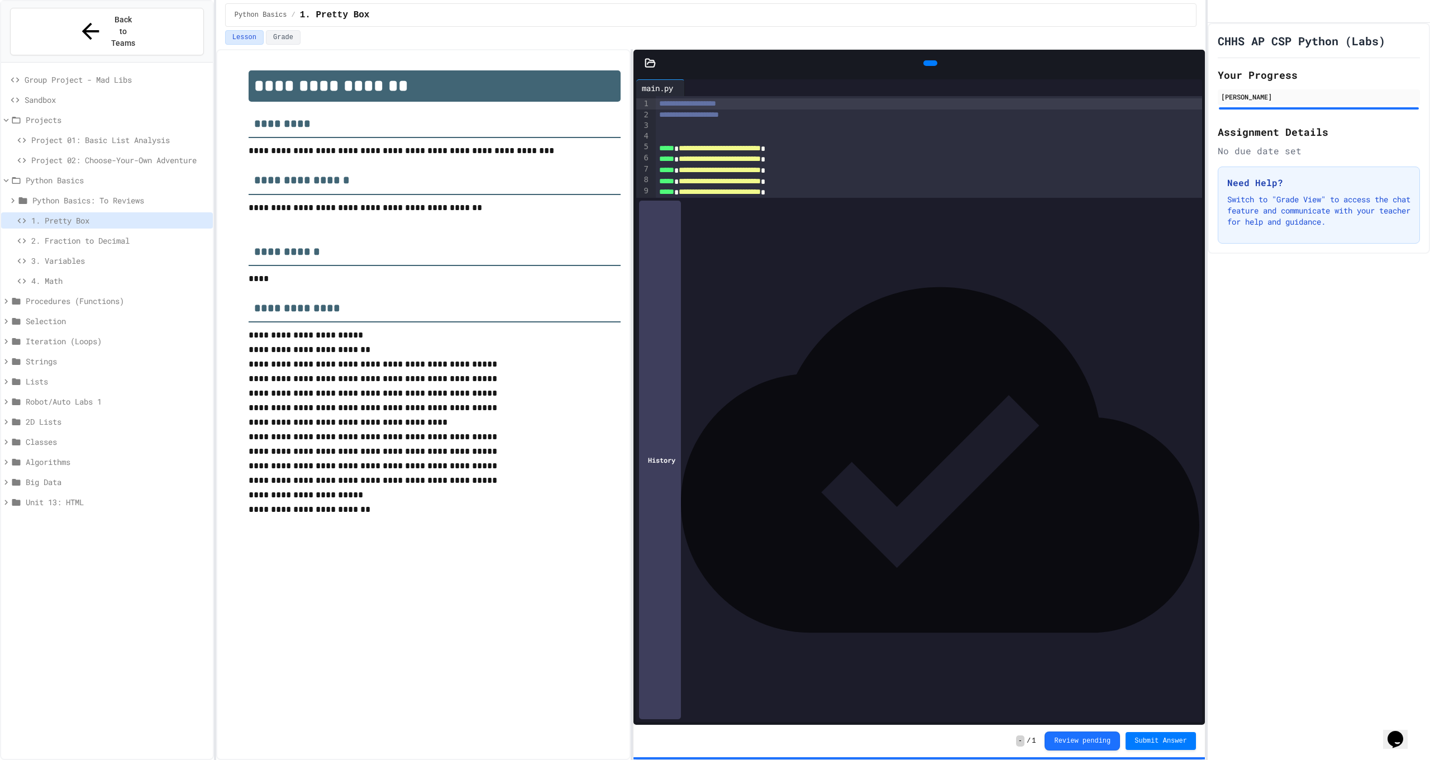
click at [84, 235] on span "2. Fraction to Decimal" at bounding box center [119, 241] width 177 height 12
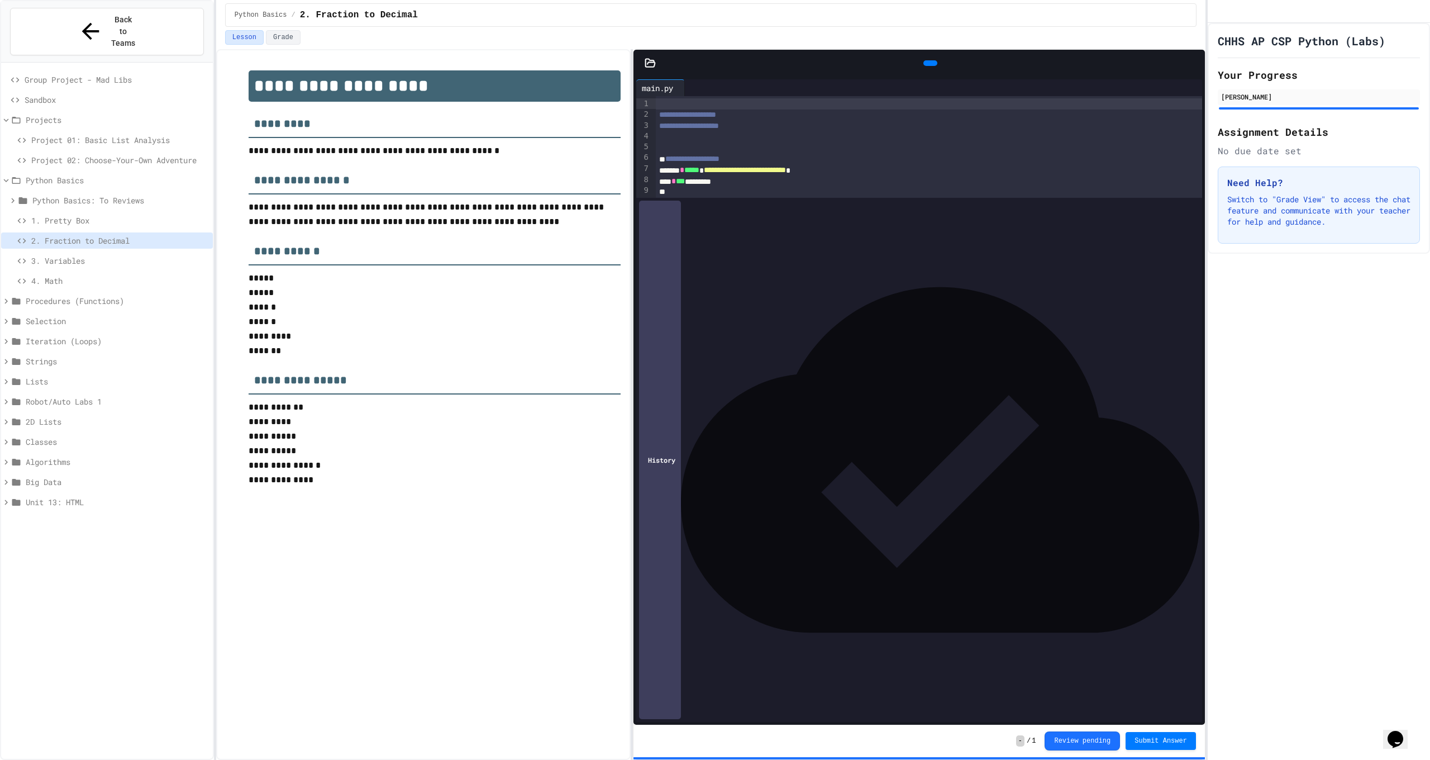
click at [89, 255] on span "3. Variables" at bounding box center [119, 261] width 177 height 12
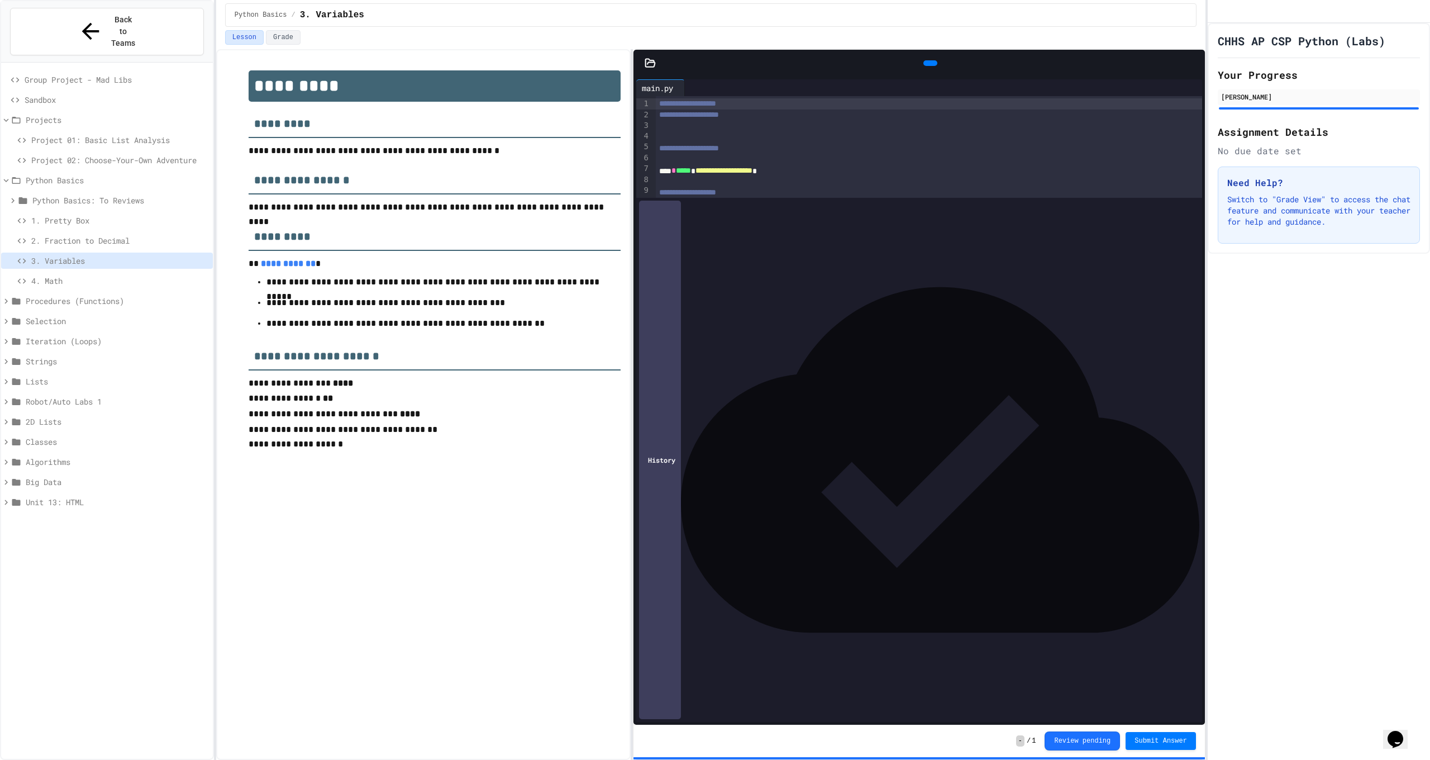
click at [92, 275] on span "4. Math" at bounding box center [119, 281] width 177 height 12
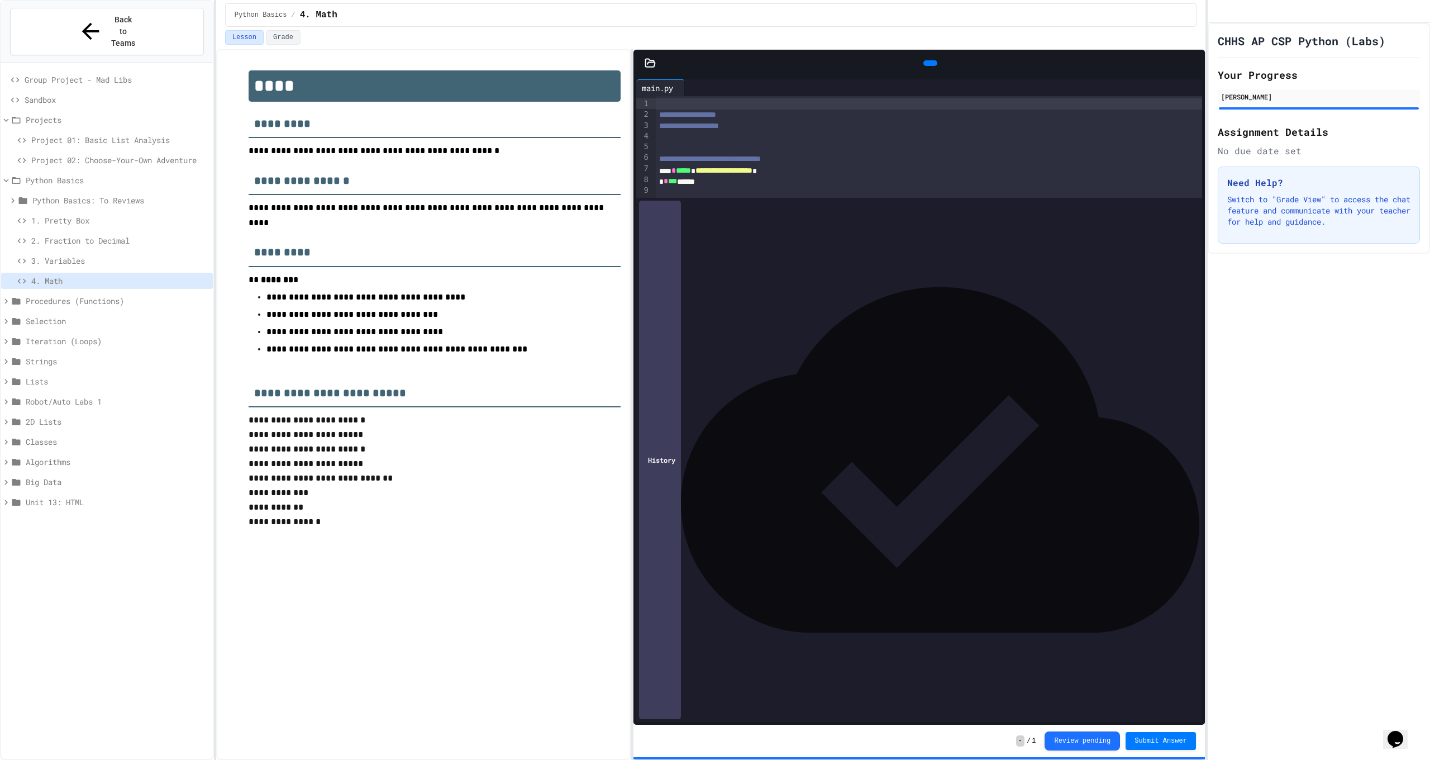
click at [88, 92] on div "Sandbox" at bounding box center [107, 100] width 212 height 16
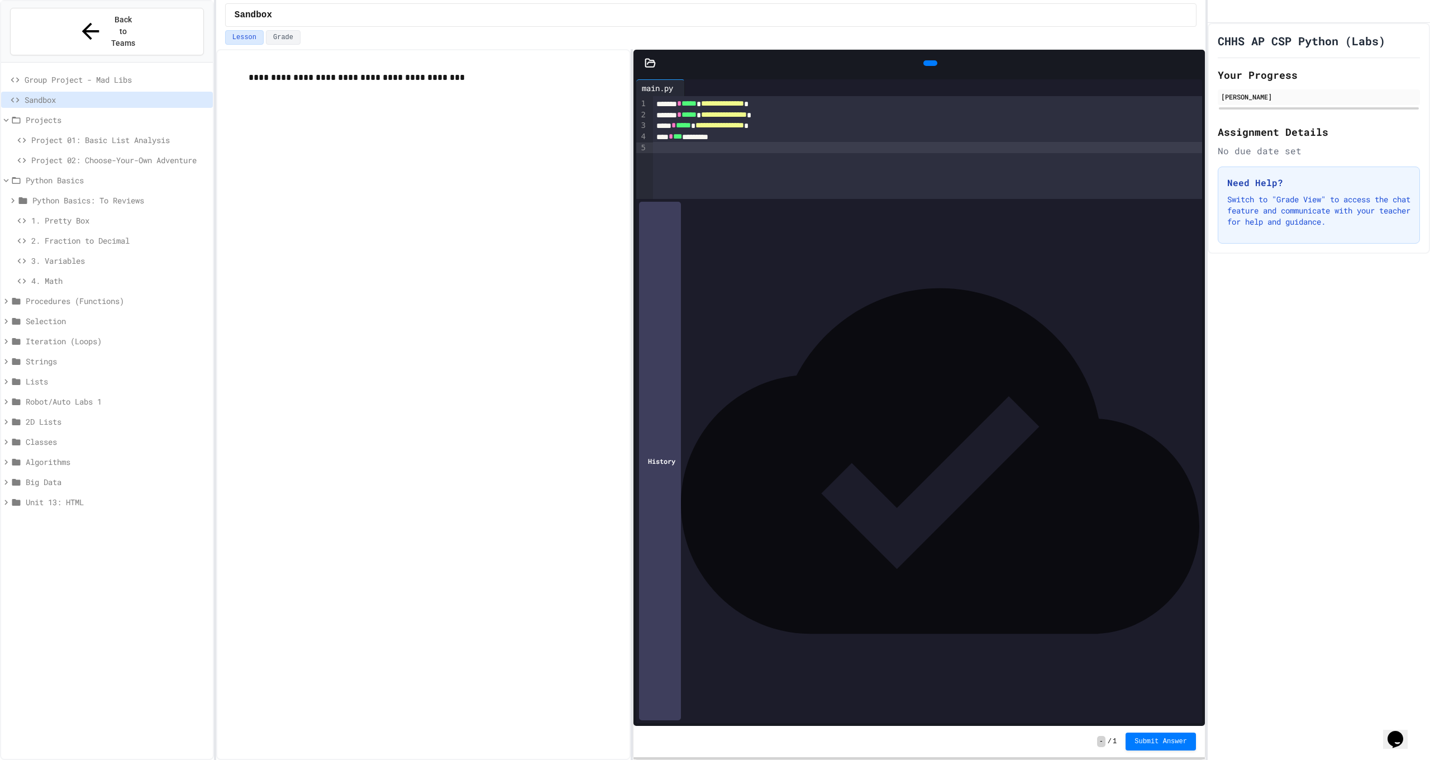
click at [793, 151] on div at bounding box center [927, 147] width 548 height 11
click at [812, 178] on div "**********" at bounding box center [927, 147] width 548 height 103
click at [817, 190] on div "**********" at bounding box center [927, 147] width 548 height 103
click at [933, 66] on icon at bounding box center [936, 70] width 6 height 8
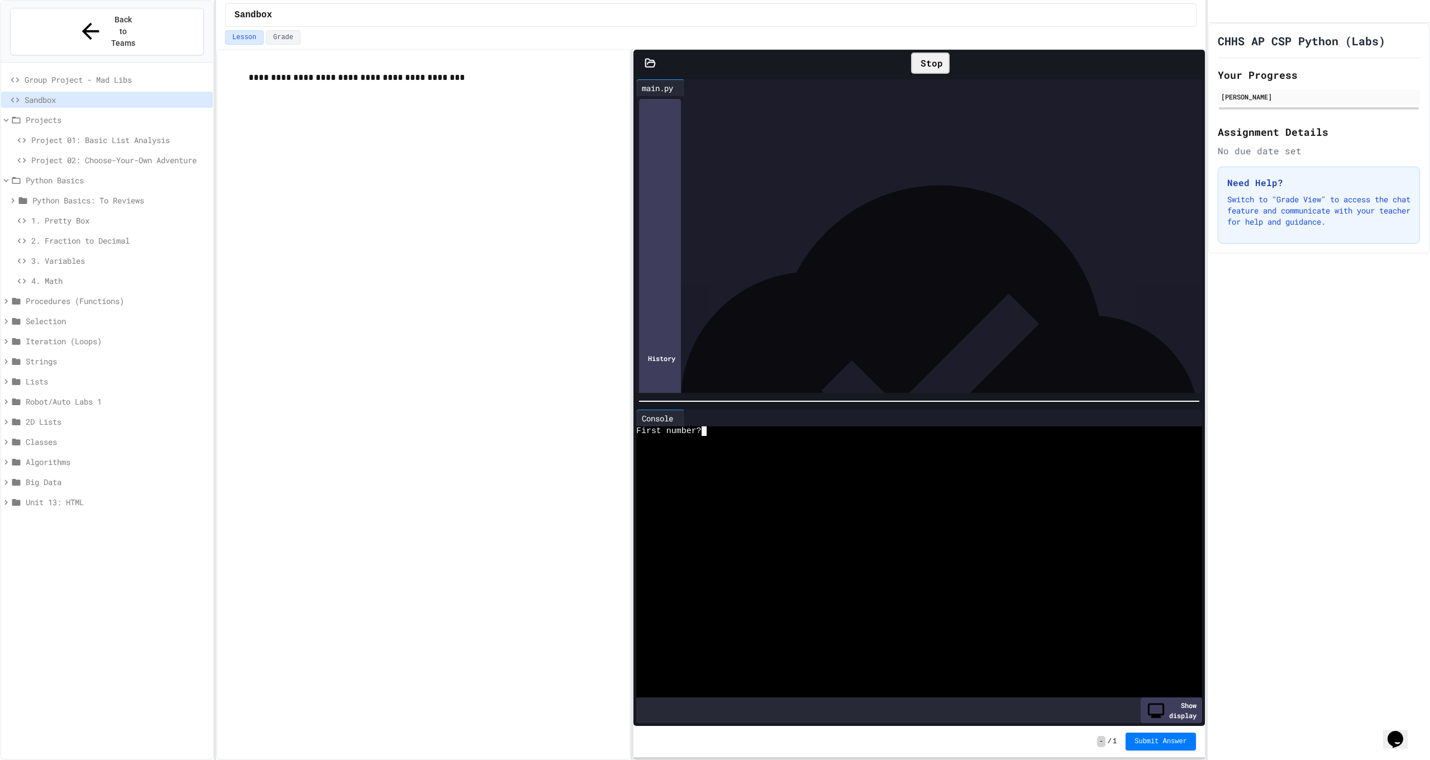
click at [721, 436] on div at bounding box center [910, 440] width 548 height 9
click at [99, 235] on span "2. Fraction to Decimal" at bounding box center [119, 241] width 177 height 12
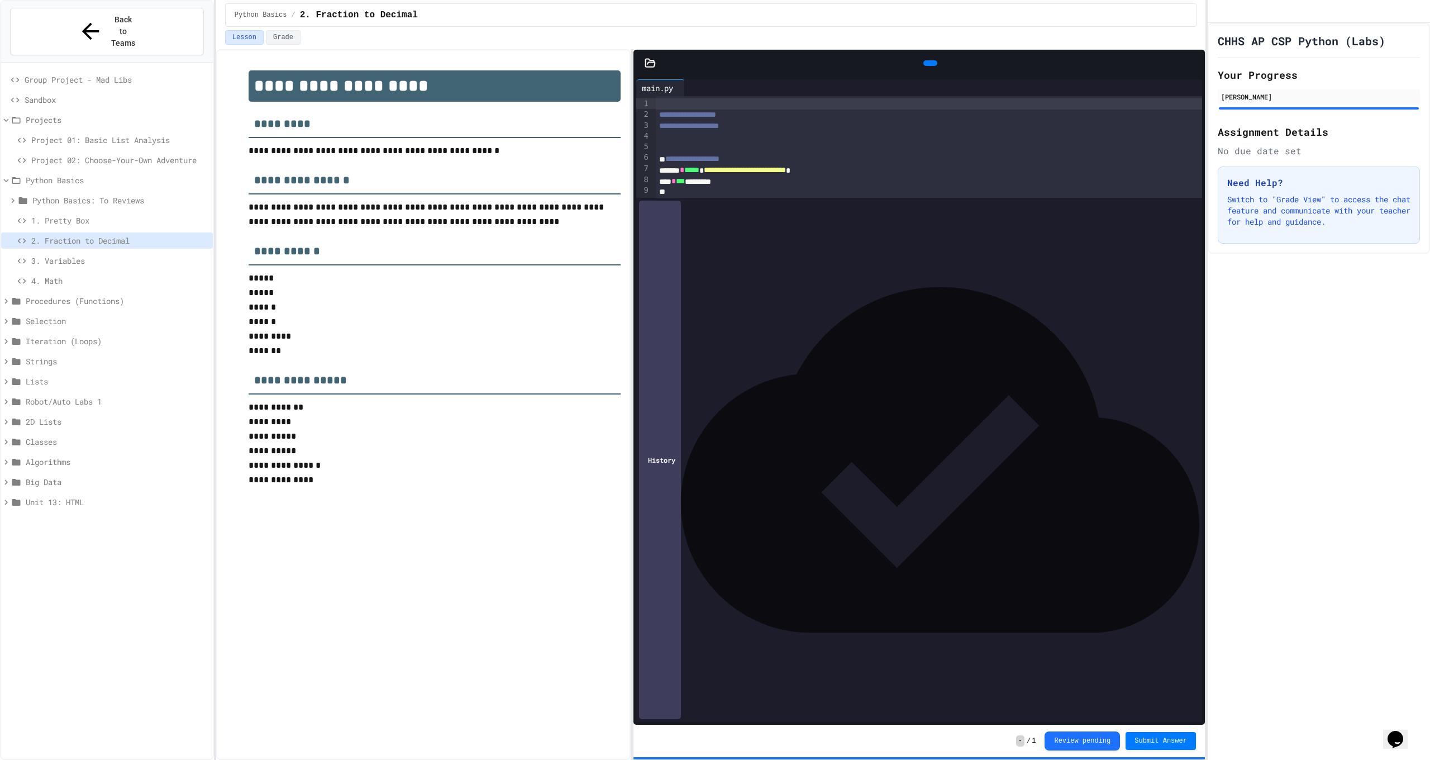
click at [855, 308] on div "**********" at bounding box center [929, 202] width 546 height 212
drag, startPoint x: 661, startPoint y: 170, endPoint x: 690, endPoint y: 168, distance: 29.1
click at [690, 168] on div "**********" at bounding box center [920, 170] width 529 height 11
click at [1047, 197] on div "**********" at bounding box center [920, 202] width 529 height 11
click at [836, 219] on div "**** * *** *********" at bounding box center [920, 224] width 529 height 11
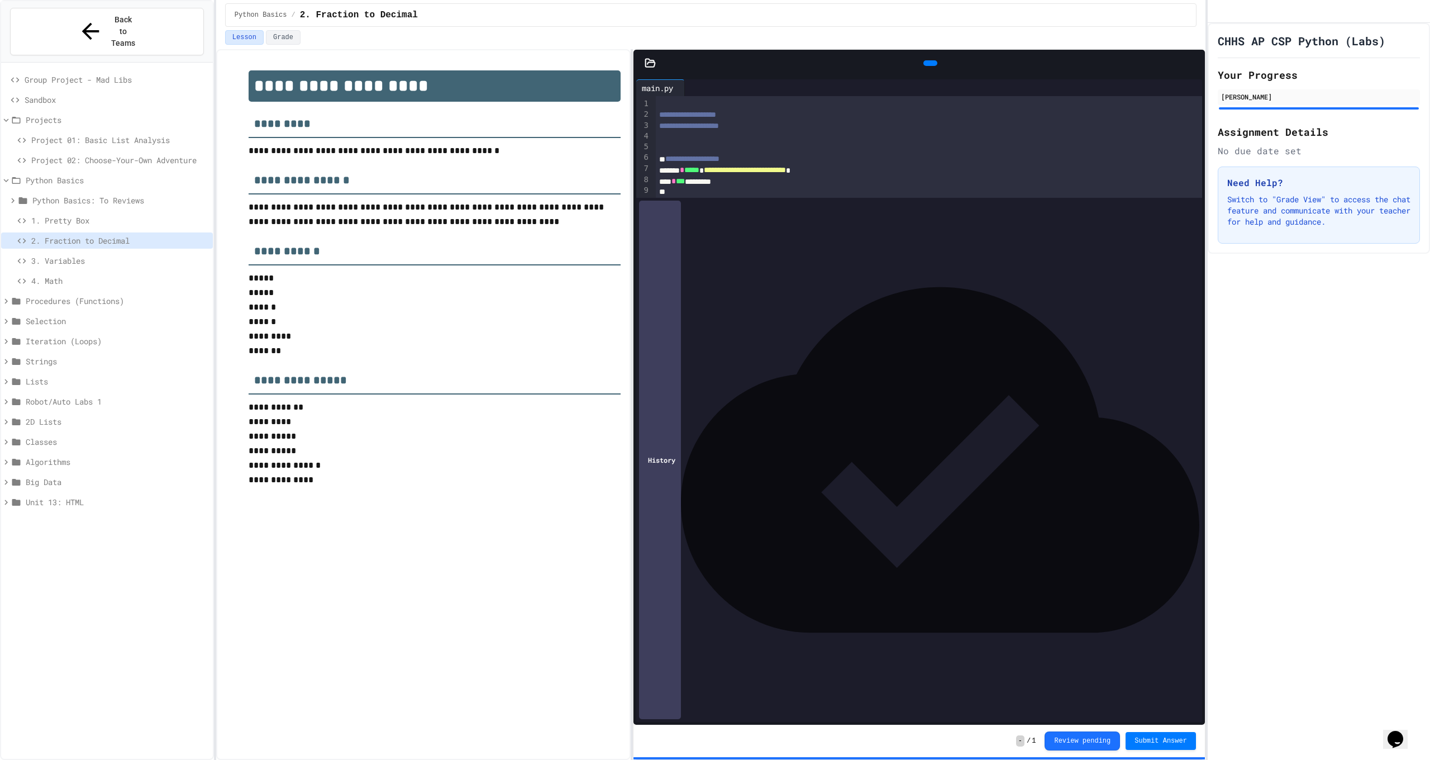
click at [791, 217] on span "**********" at bounding box center [748, 213] width 88 height 8
click at [791, 214] on span "**********" at bounding box center [748, 213] width 88 height 8
click at [1158, 735] on button "Submit Answer" at bounding box center [1160, 740] width 70 height 18
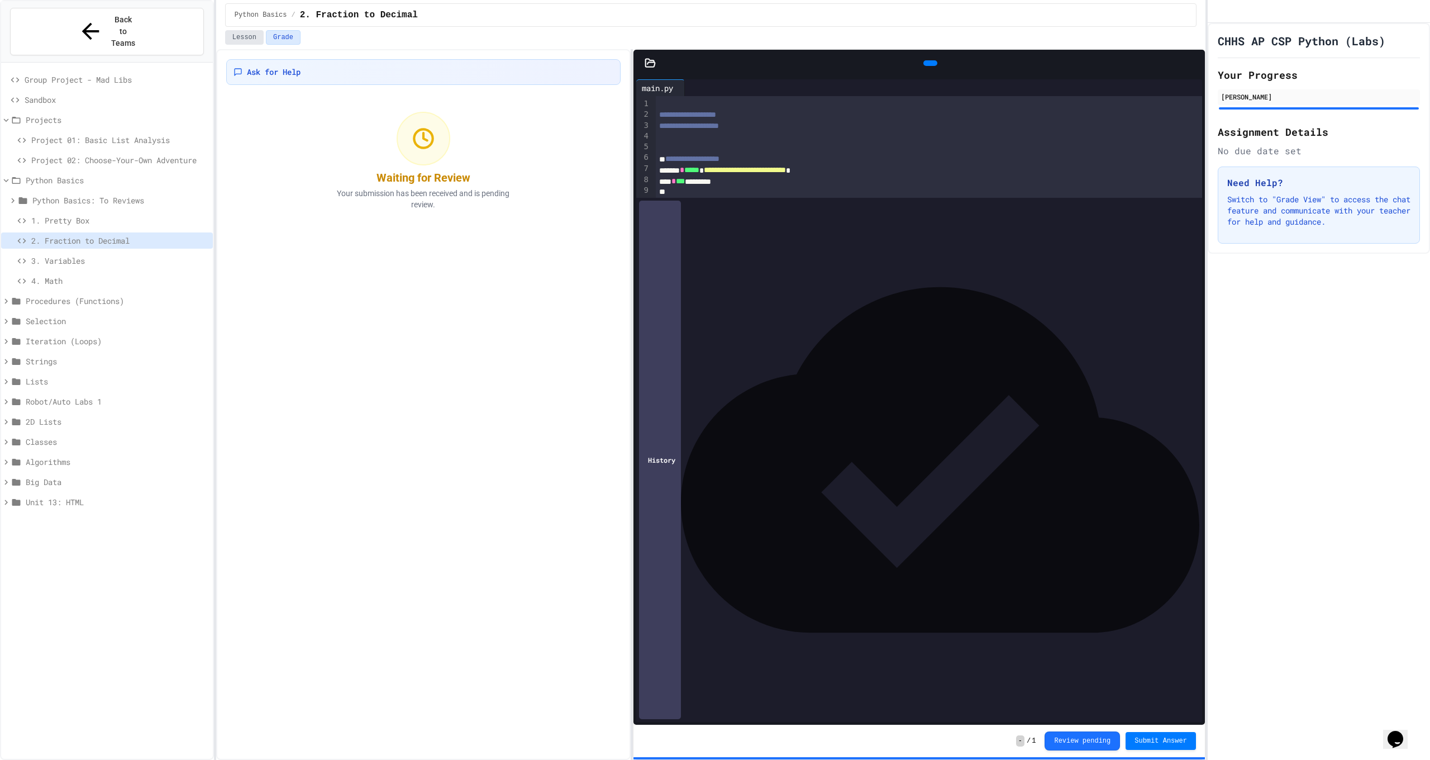
click at [245, 40] on button "Lesson" at bounding box center [244, 37] width 39 height 15
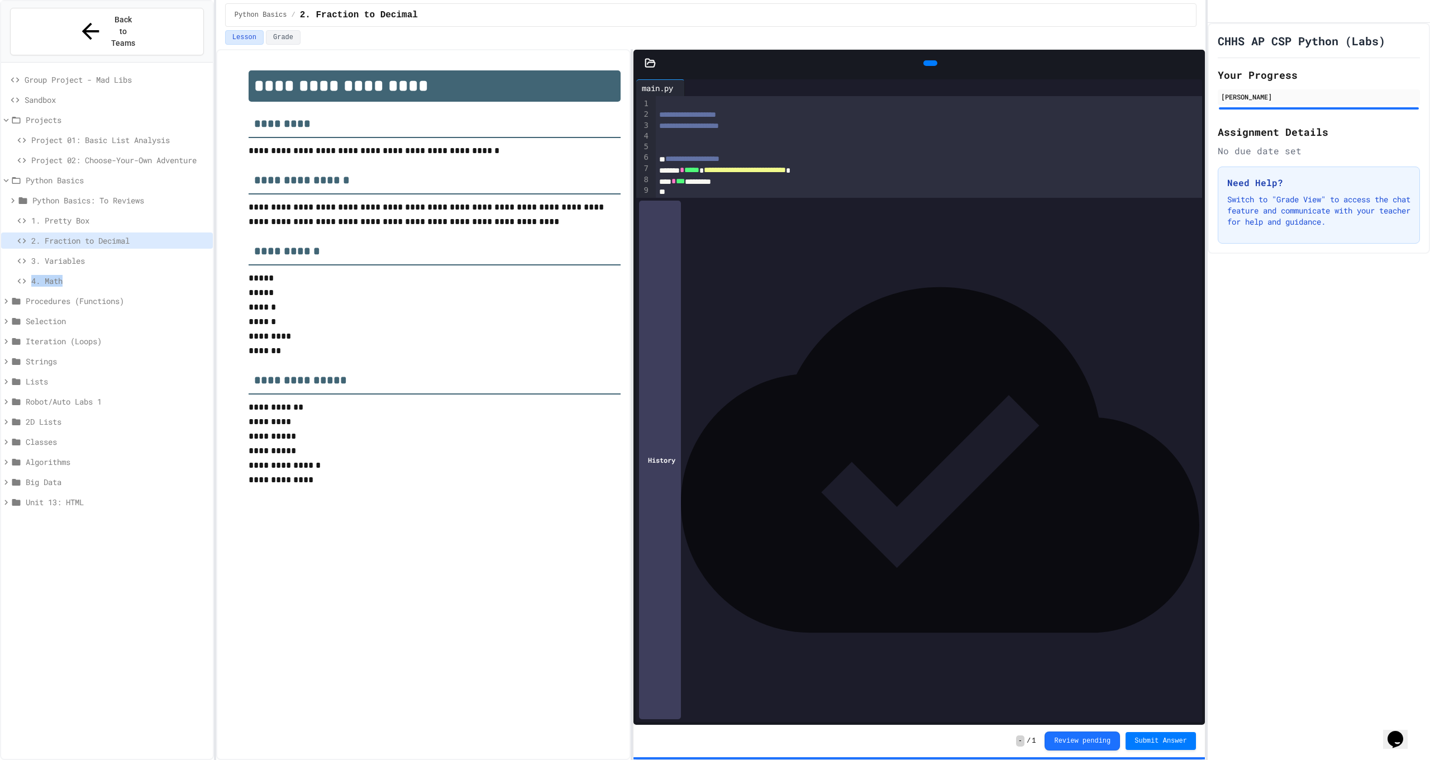
drag, startPoint x: 161, startPoint y: 242, endPoint x: 161, endPoint y: 256, distance: 13.4
click at [161, 256] on div "Group Project - Mad Libs Sandbox Projects Project 01: Basic List Analysis Proje…" at bounding box center [107, 292] width 212 height 451
click at [158, 252] on div "3. Variables" at bounding box center [107, 260] width 212 height 16
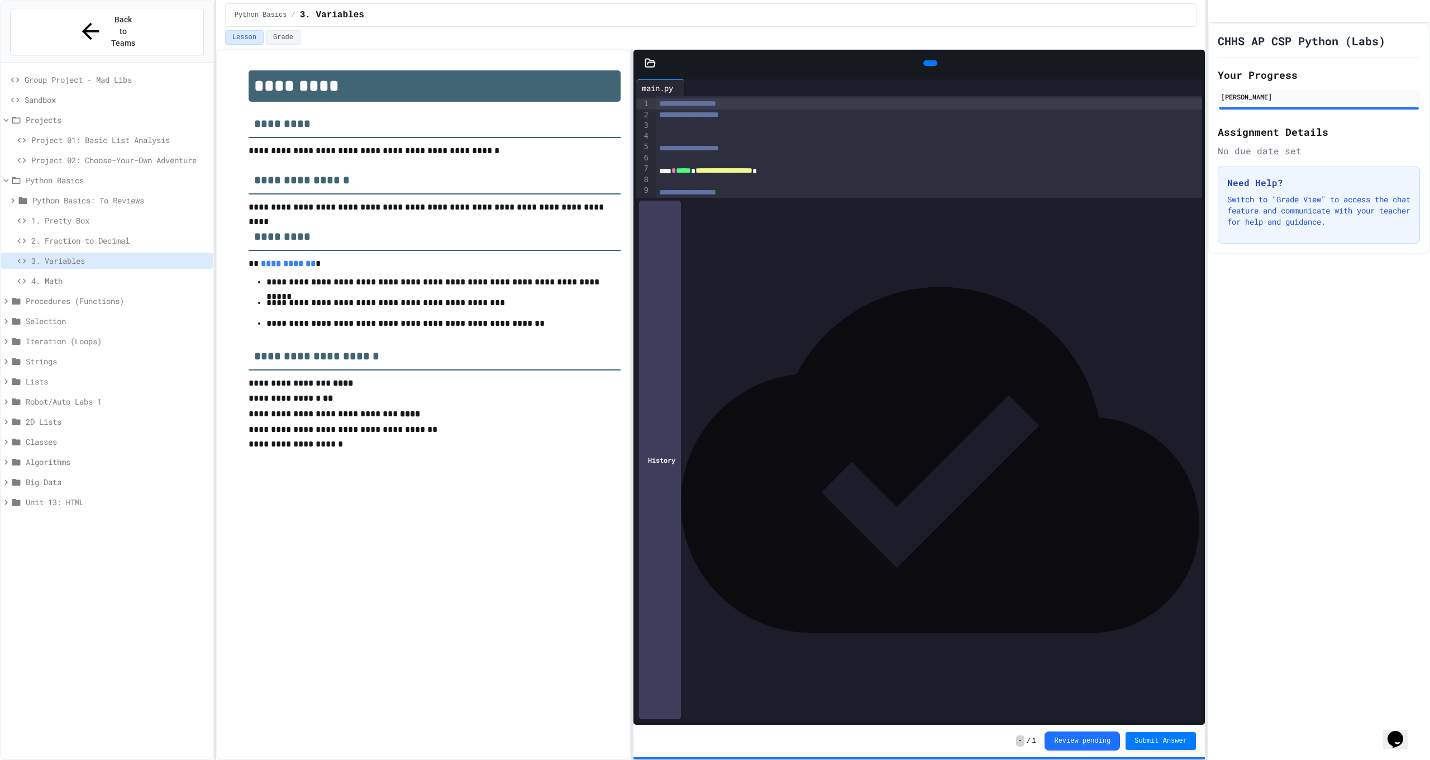
click at [922, 71] on div at bounding box center [930, 63] width 25 height 17
click at [923, 66] on div at bounding box center [930, 63] width 14 height 6
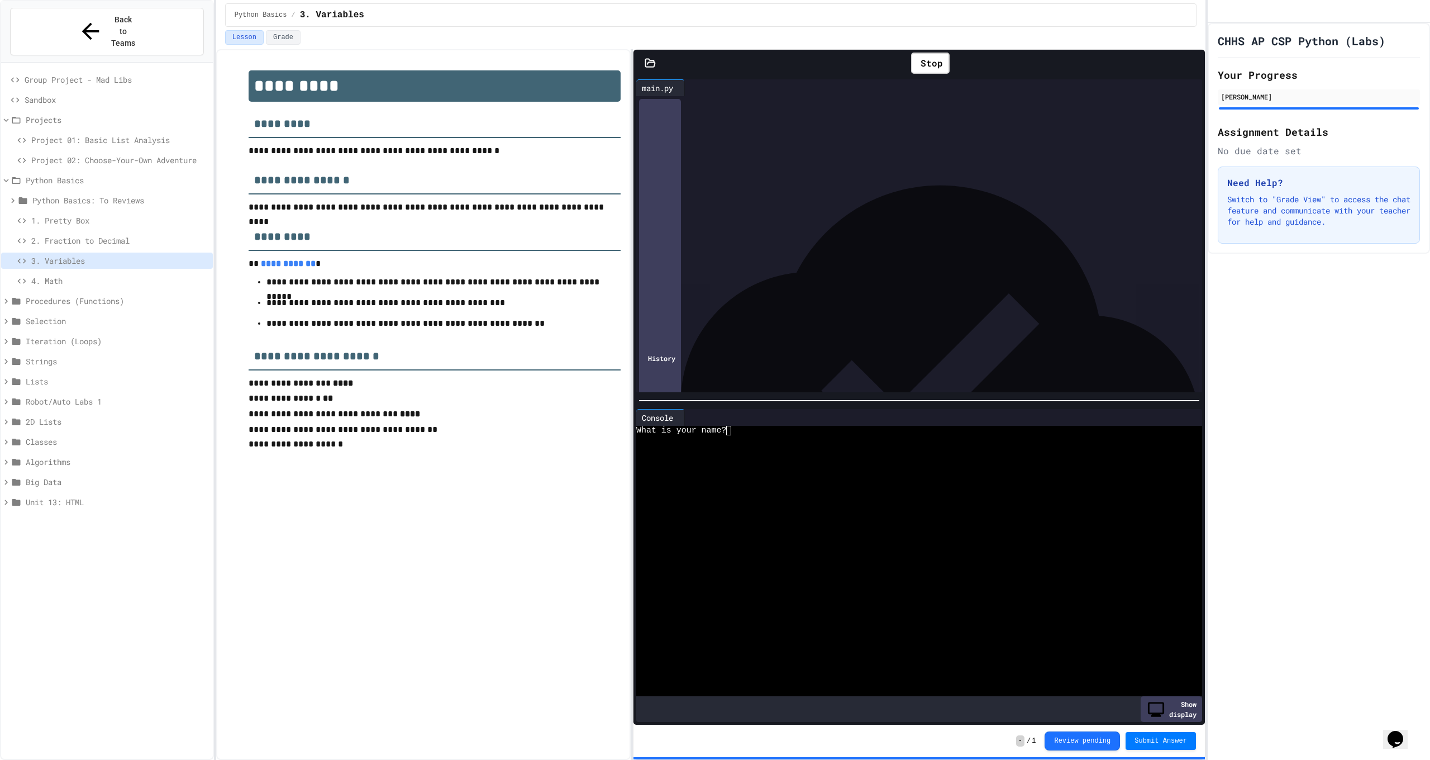
click at [755, 298] on div "**********" at bounding box center [920, 303] width 529 height 11
click at [822, 435] on div at bounding box center [910, 439] width 548 height 9
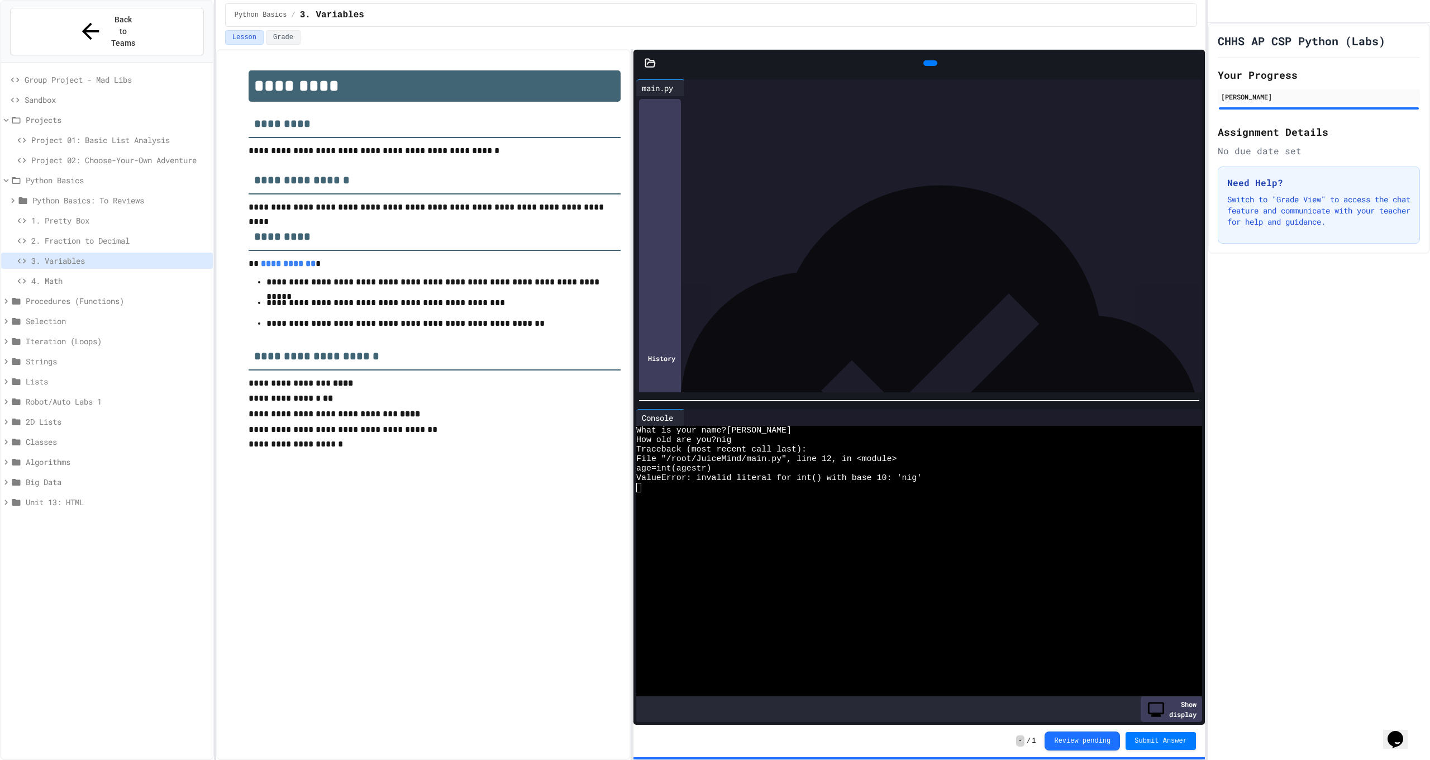
click at [923, 66] on div at bounding box center [930, 63] width 14 height 6
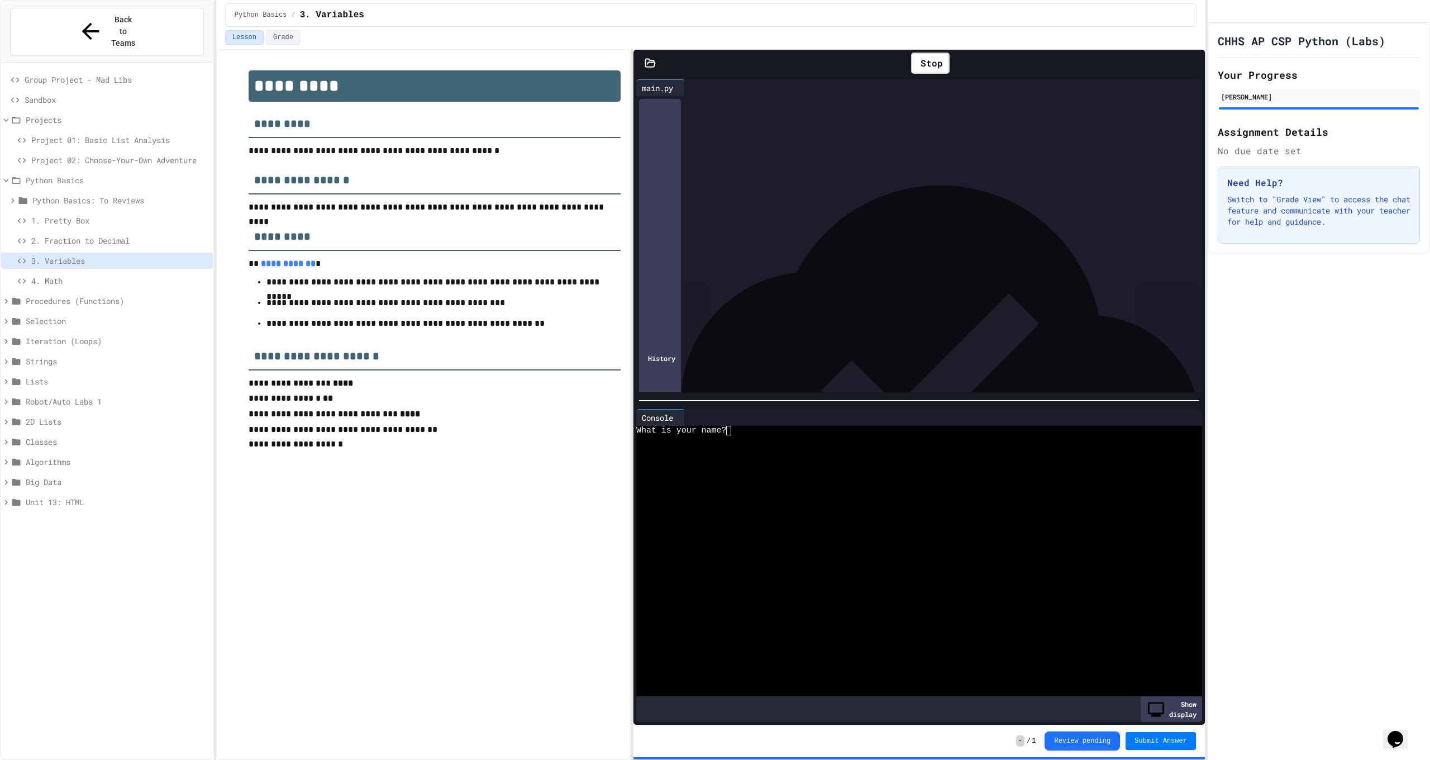
click at [799, 438] on div at bounding box center [910, 439] width 548 height 9
